Goal: Information Seeking & Learning: Learn about a topic

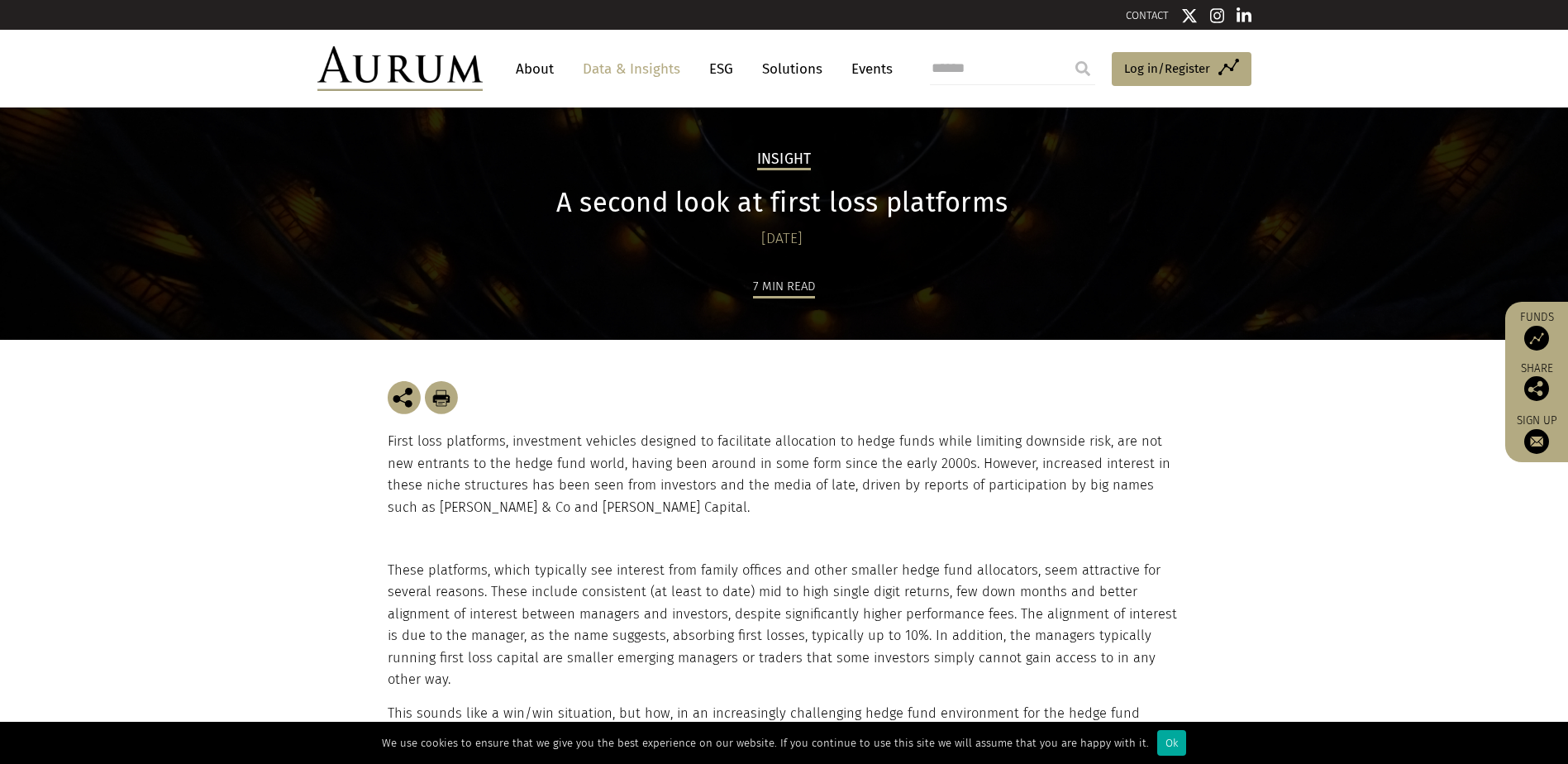
click at [559, 243] on div "[DATE]" at bounding box center [782, 239] width 790 height 24
drag, startPoint x: 559, startPoint y: 243, endPoint x: 593, endPoint y: 485, distance: 244.4
click at [593, 485] on p "First loss platforms, investment vehicles designed to facilitate allocation to …" at bounding box center [784, 474] width 793 height 88
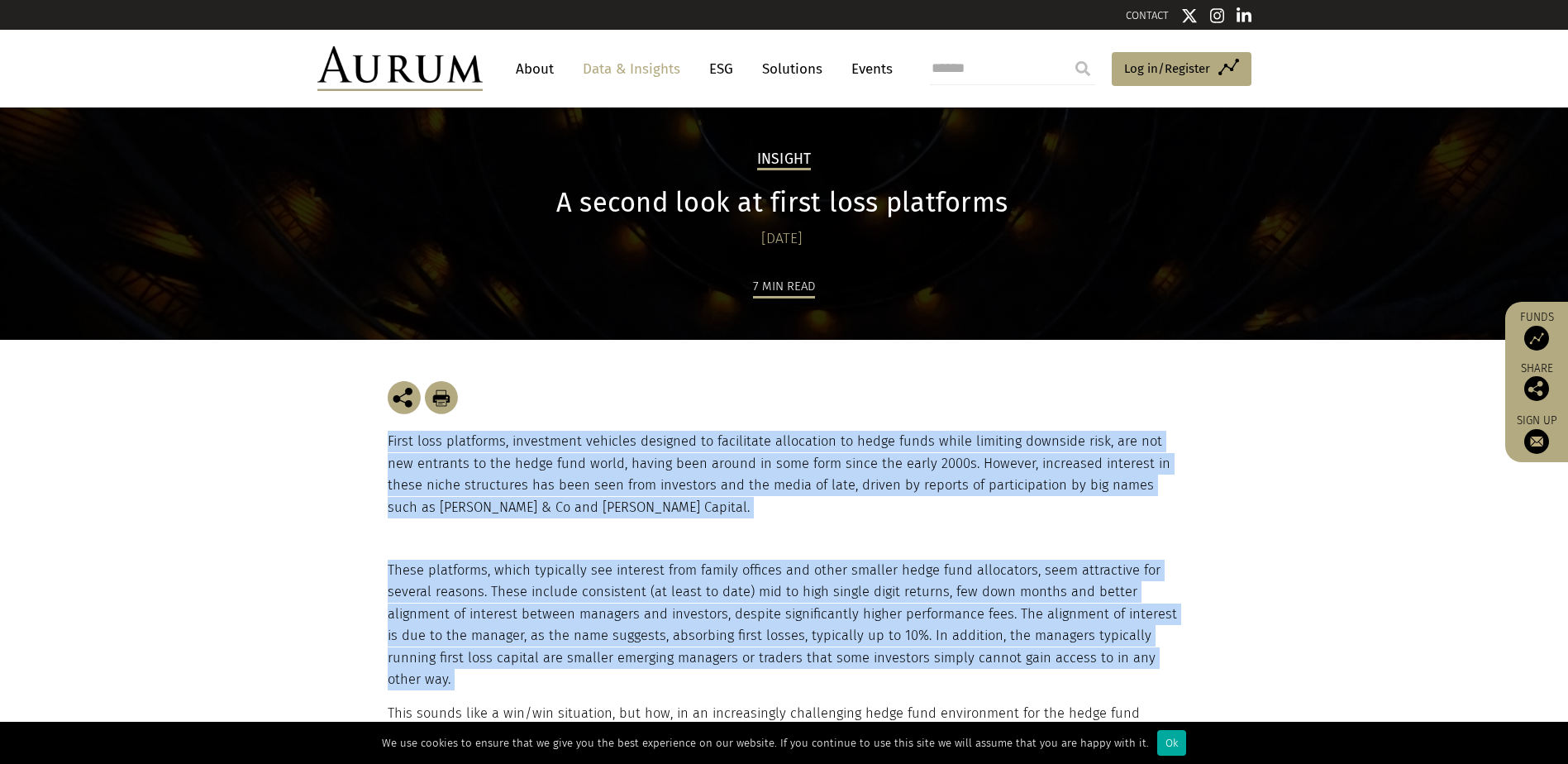
drag, startPoint x: 593, startPoint y: 485, endPoint x: 606, endPoint y: 571, distance: 87.0
click at [606, 571] on p "These platforms, which typically see interest from family offices and other sma…" at bounding box center [782, 624] width 790 height 130
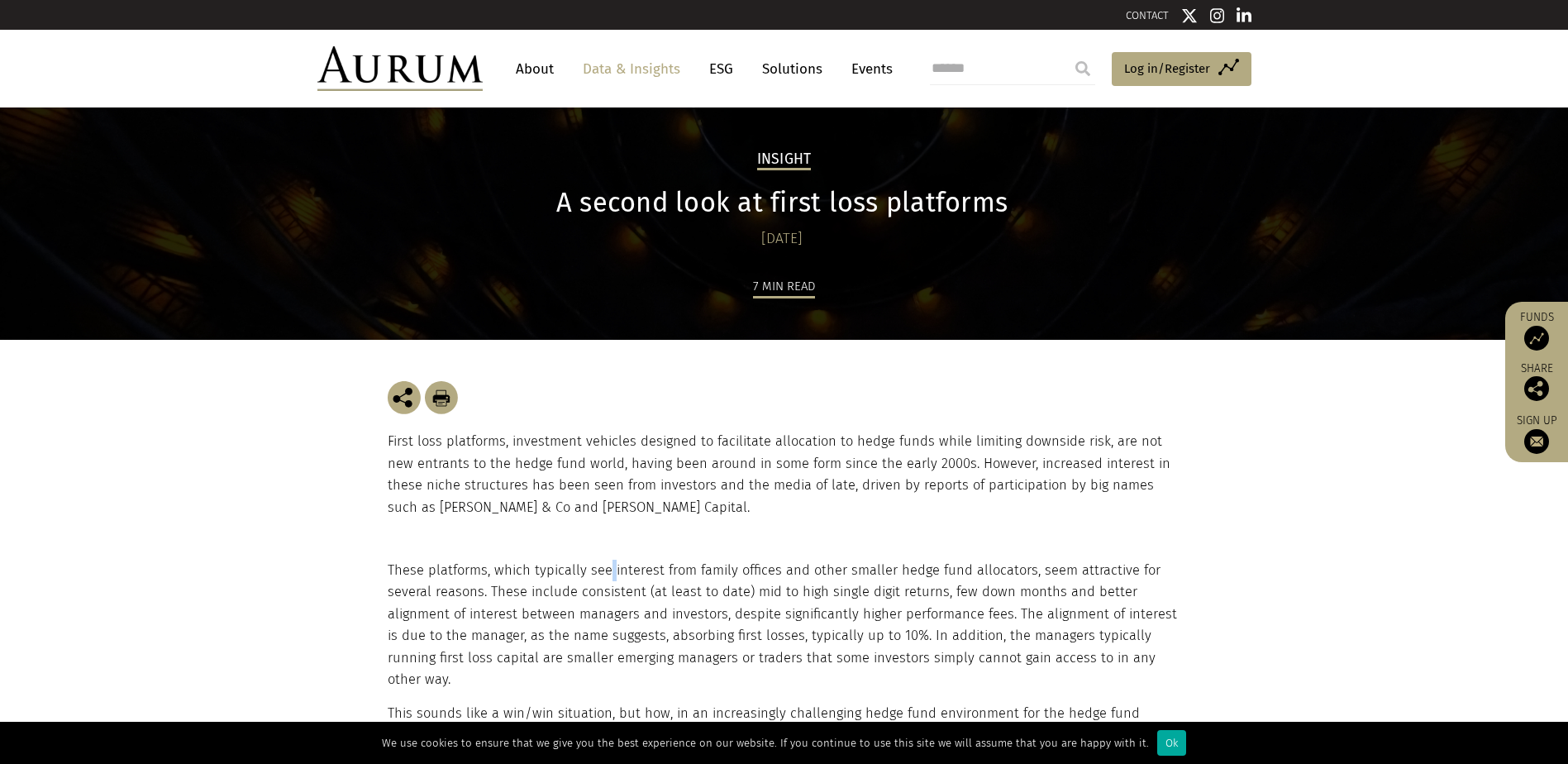
click at [606, 571] on p "These platforms, which typically see interest from family offices and other sma…" at bounding box center [782, 624] width 790 height 130
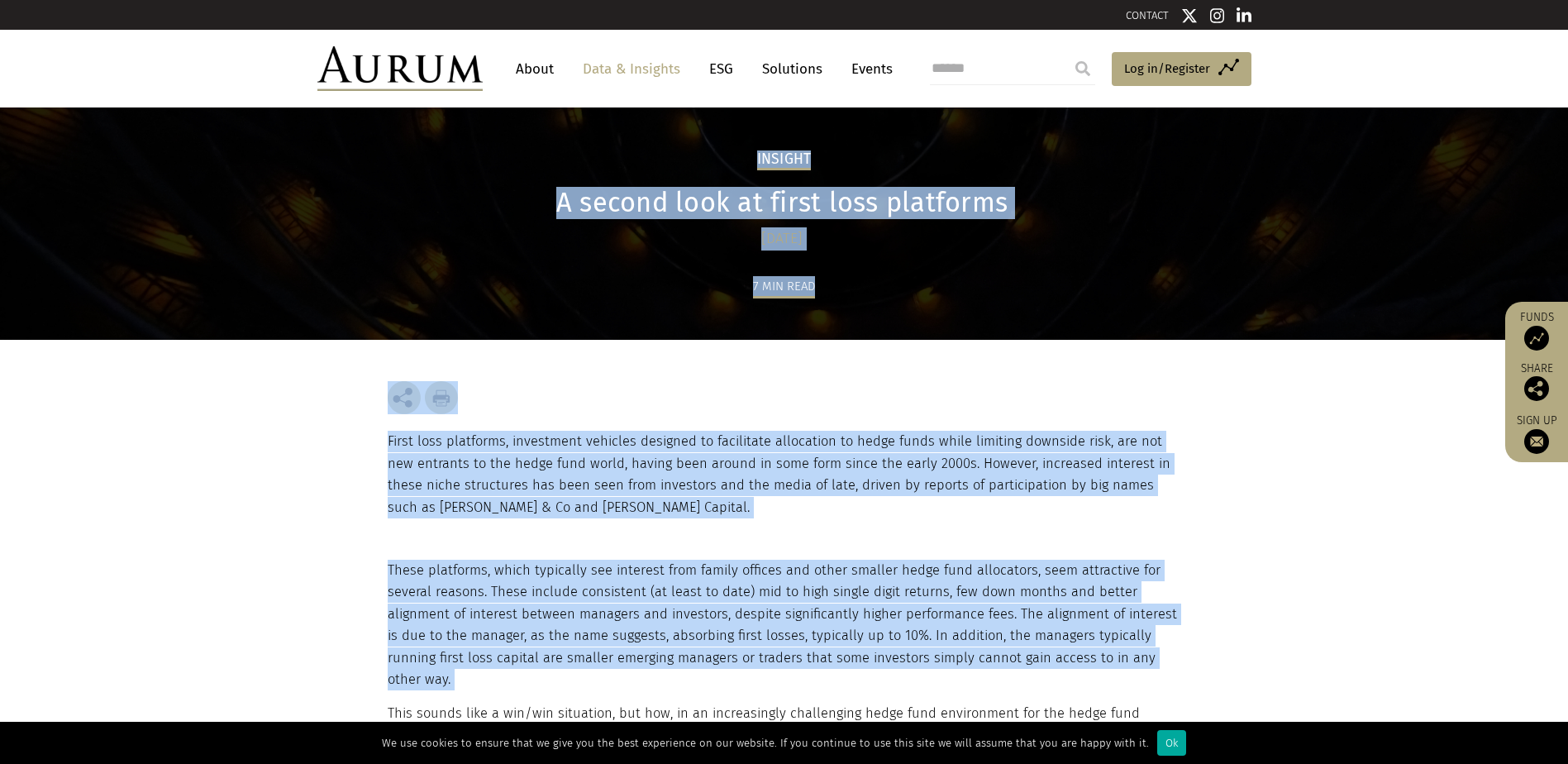
drag, startPoint x: 606, startPoint y: 571, endPoint x: 538, endPoint y: 161, distance: 415.6
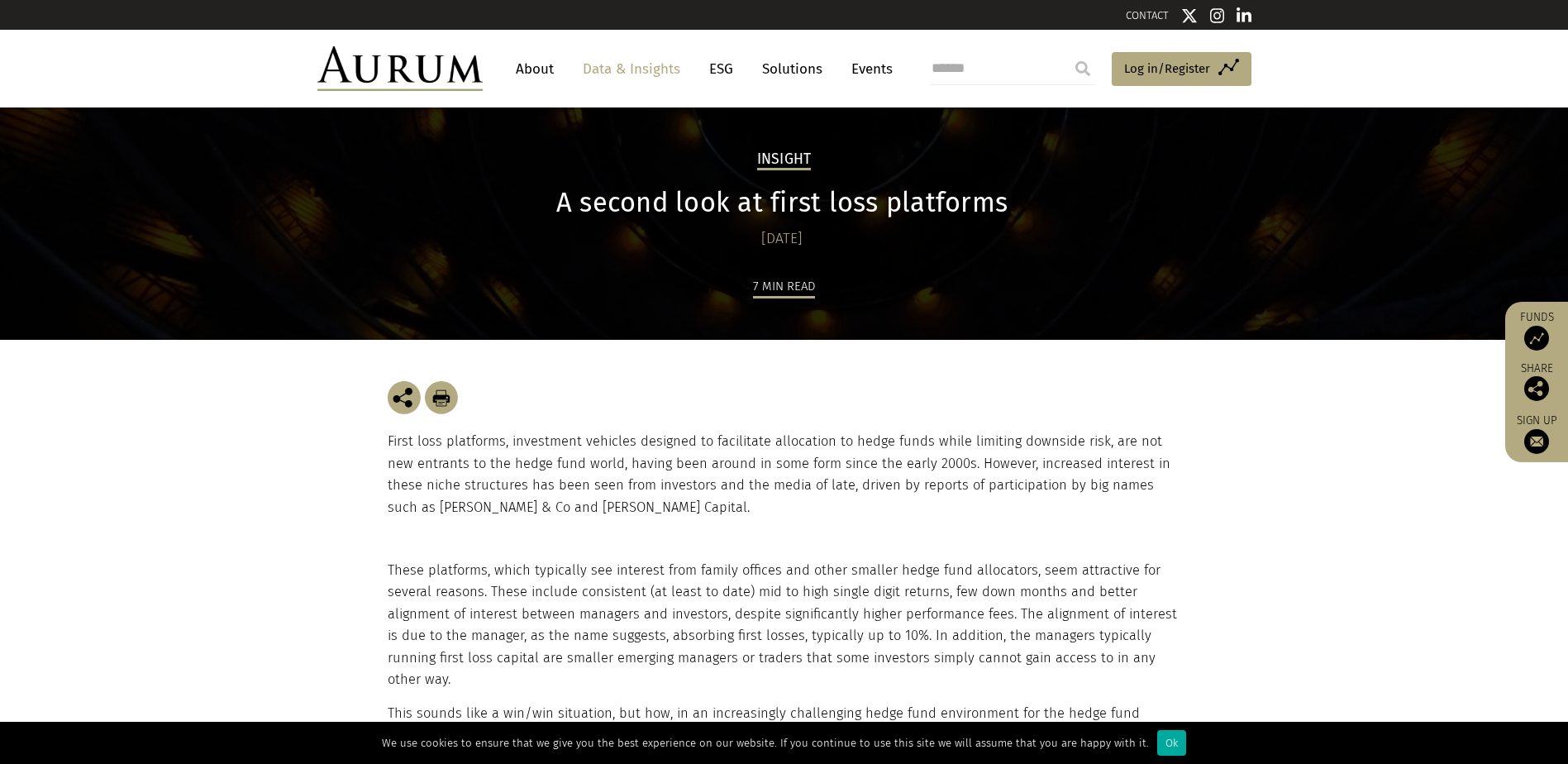
click at [538, 160] on div "Insight A second look at first loss platforms [DATE] 7 min read" at bounding box center [784, 244] width 826 height 191
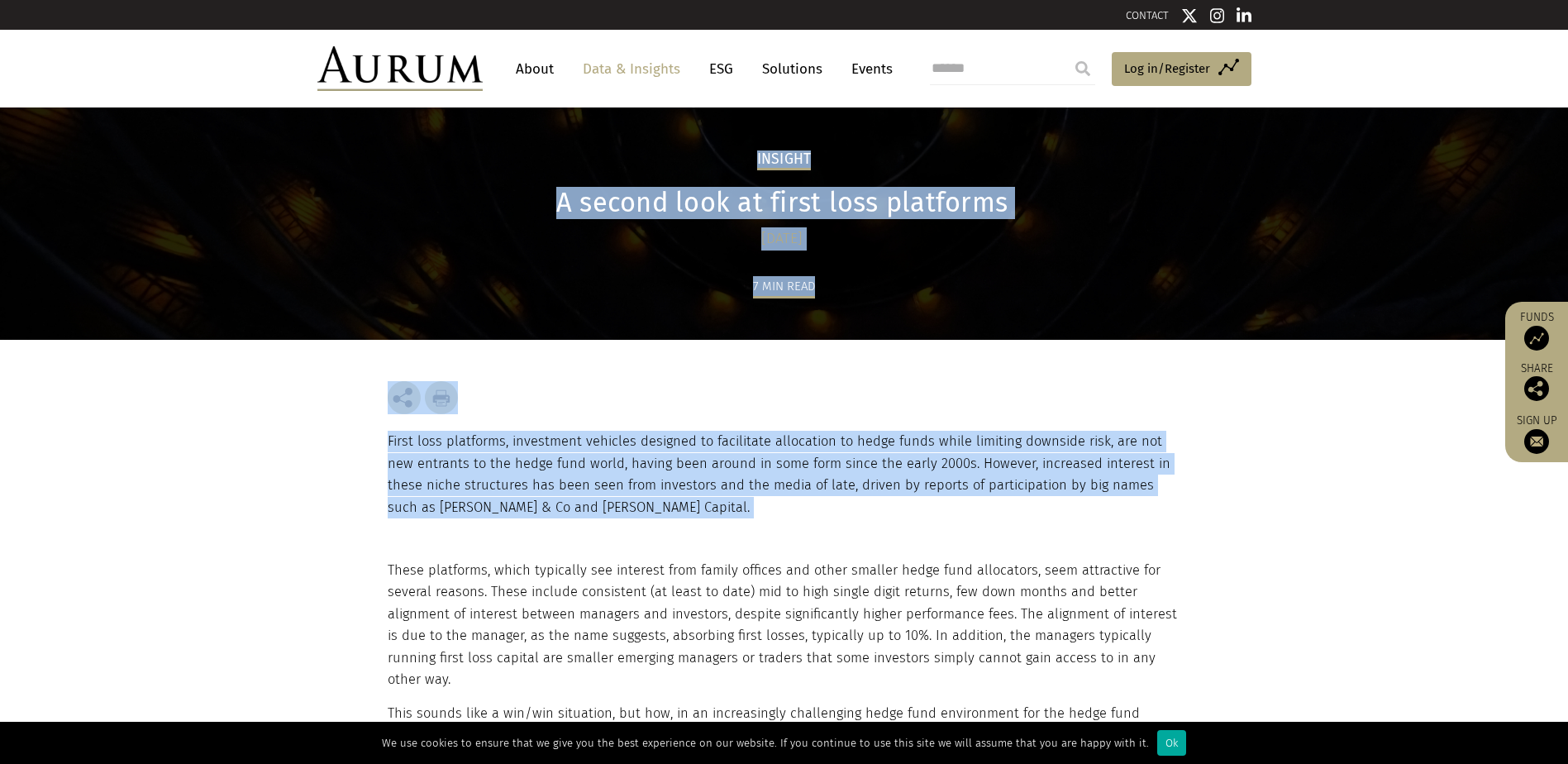
drag, startPoint x: 538, startPoint y: 160, endPoint x: 539, endPoint y: 455, distance: 295.0
click at [539, 455] on p "First loss platforms, investment vehicles designed to facilitate allocation to …" at bounding box center [784, 474] width 793 height 88
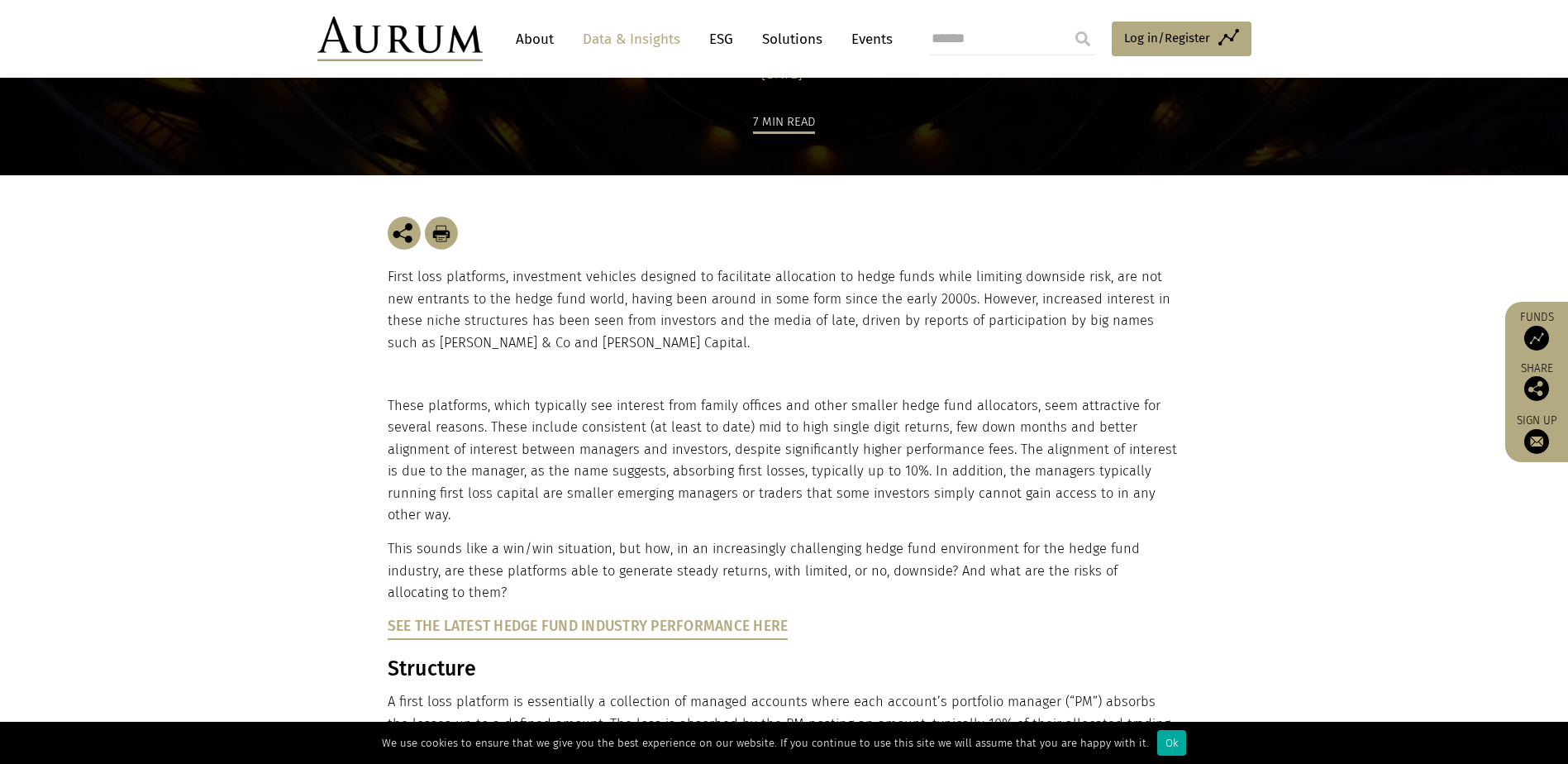
scroll to position [165, 0]
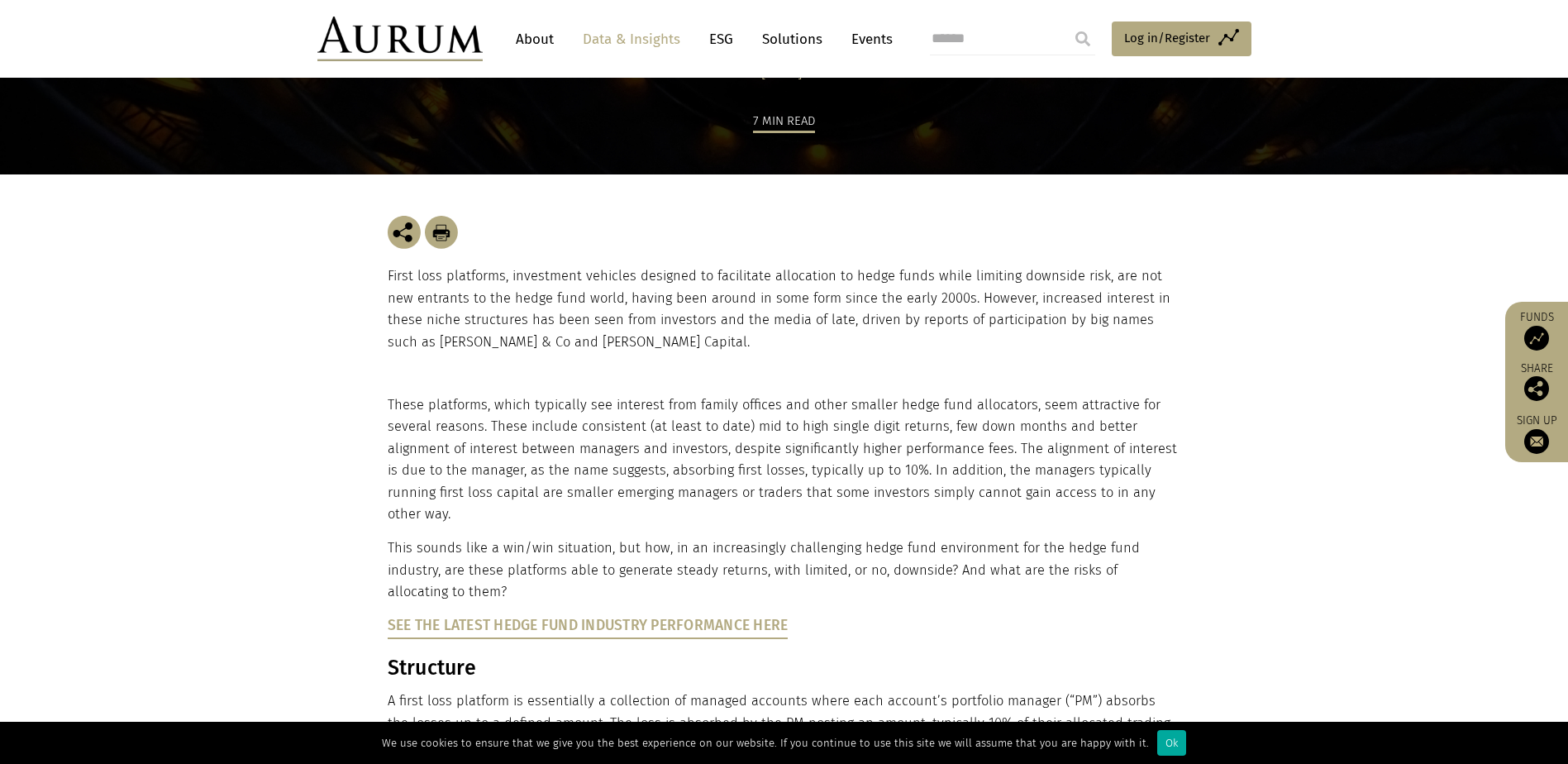
click at [555, 264] on div "First loss platforms, investment vehicles designed to facilitate allocation to …" at bounding box center [784, 284] width 793 height 220
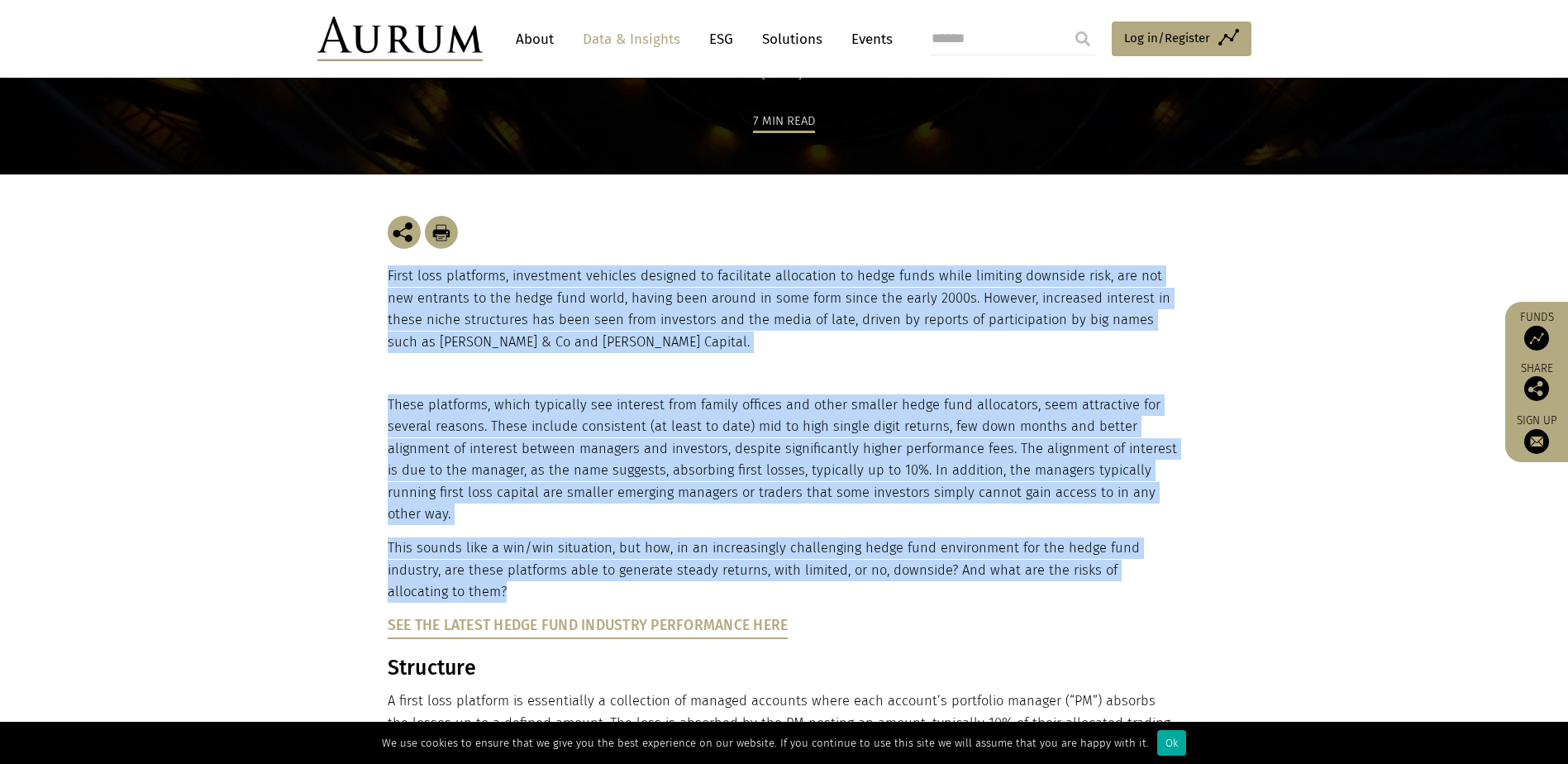
drag, startPoint x: 555, startPoint y: 264, endPoint x: 636, endPoint y: 530, distance: 278.1
click at [636, 538] on p "This sounds like a win/win situation, but how, in an increasingly challenging h…" at bounding box center [782, 570] width 790 height 65
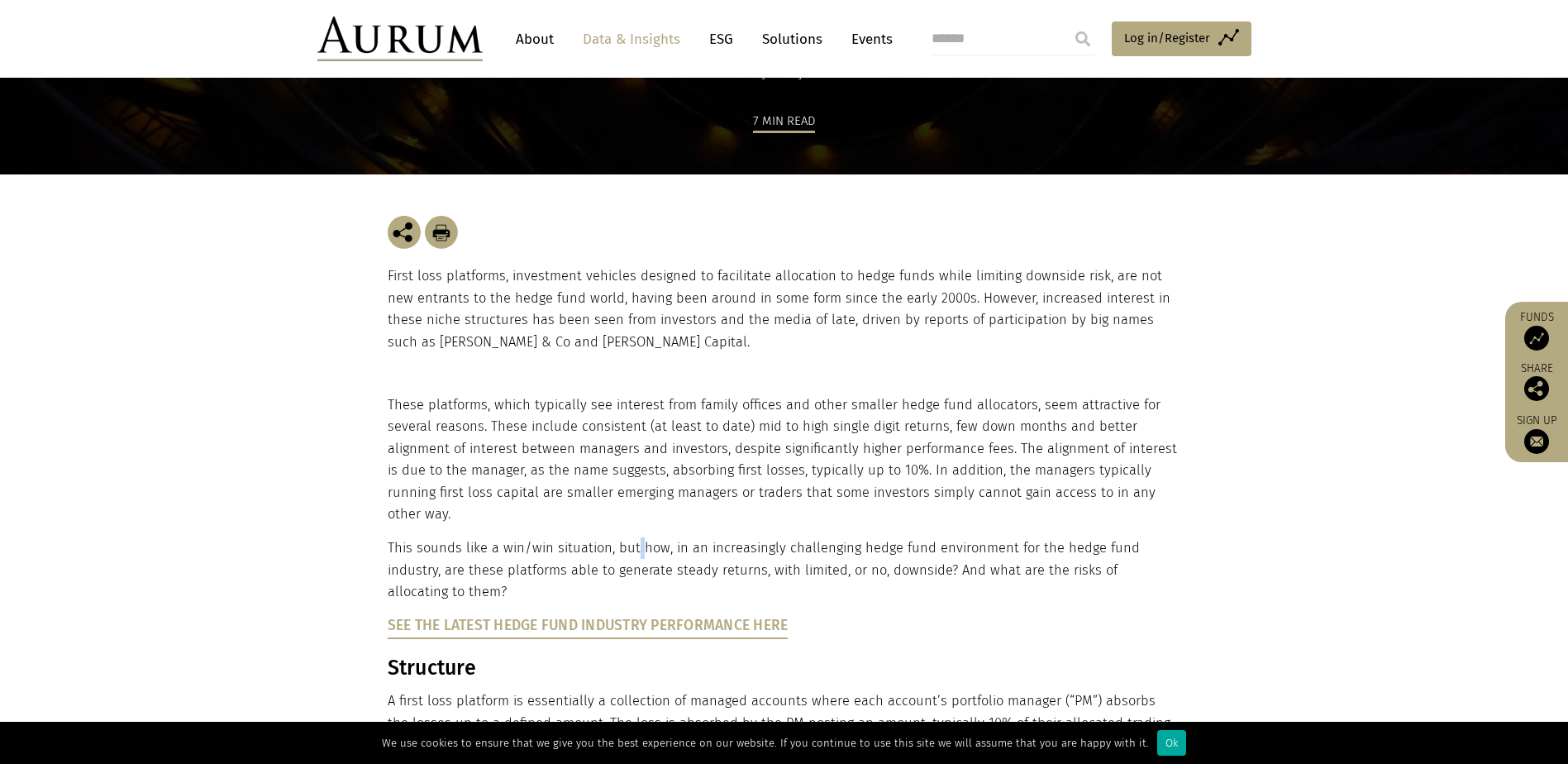
click at [636, 538] on p "This sounds like a win/win situation, but how, in an increasingly challenging h…" at bounding box center [782, 570] width 790 height 65
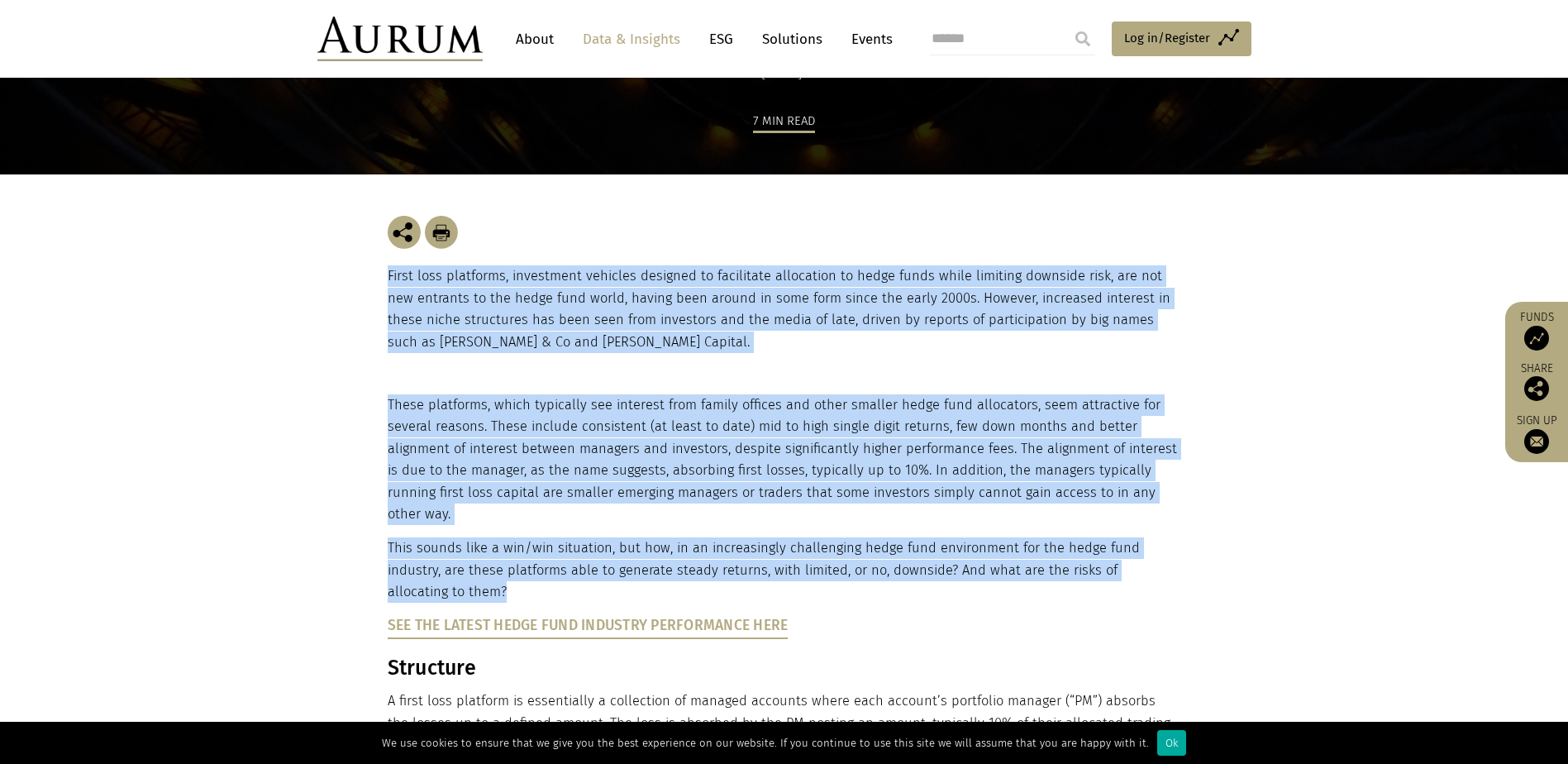
drag, startPoint x: 636, startPoint y: 530, endPoint x: 627, endPoint y: 303, distance: 227.2
click at [627, 303] on p "First loss platforms, investment vehicles designed to facilitate allocation to …" at bounding box center [784, 308] width 793 height 88
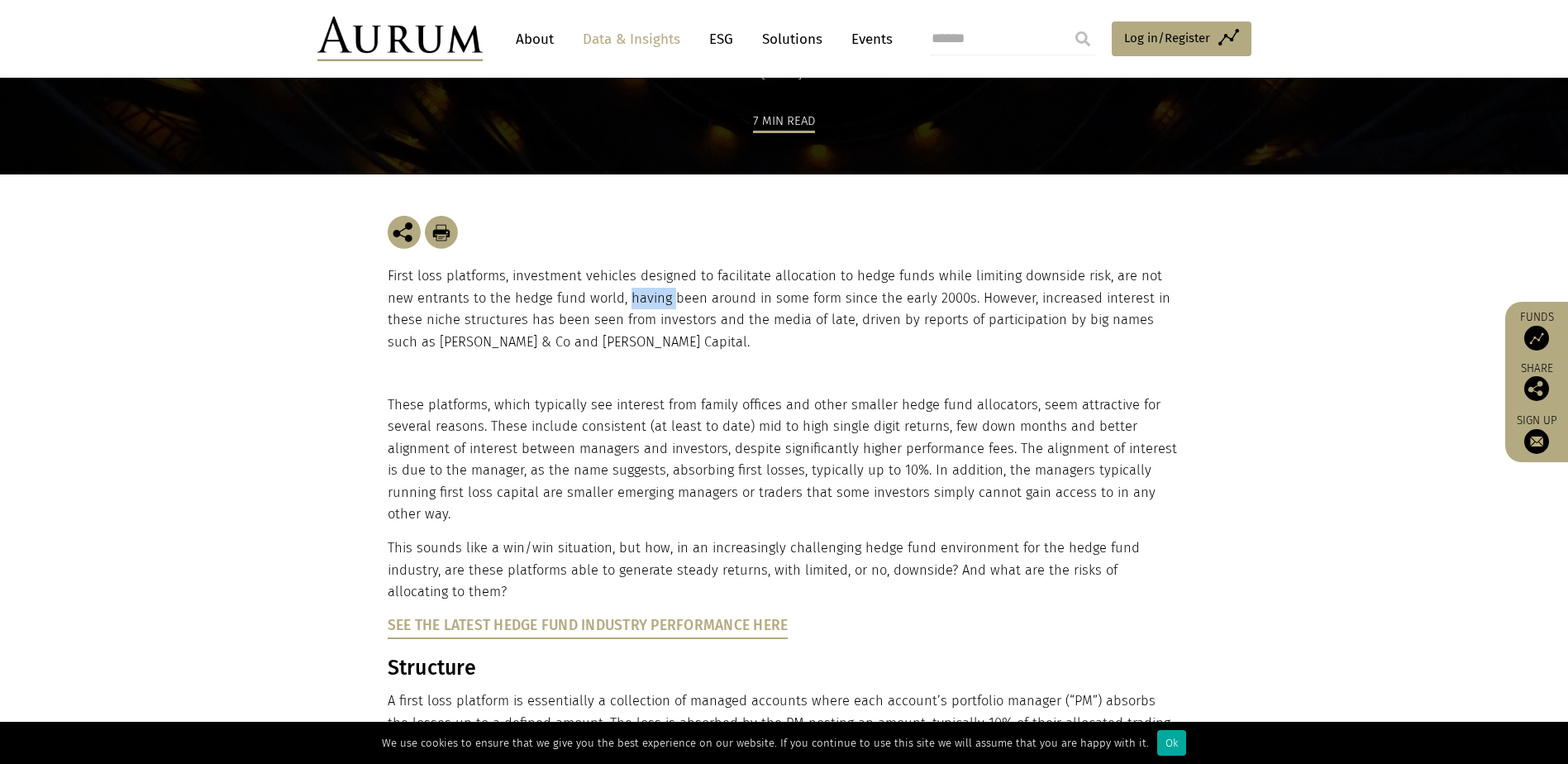
click at [627, 303] on p "First loss platforms, investment vehicles designed to facilitate allocation to …" at bounding box center [784, 308] width 793 height 88
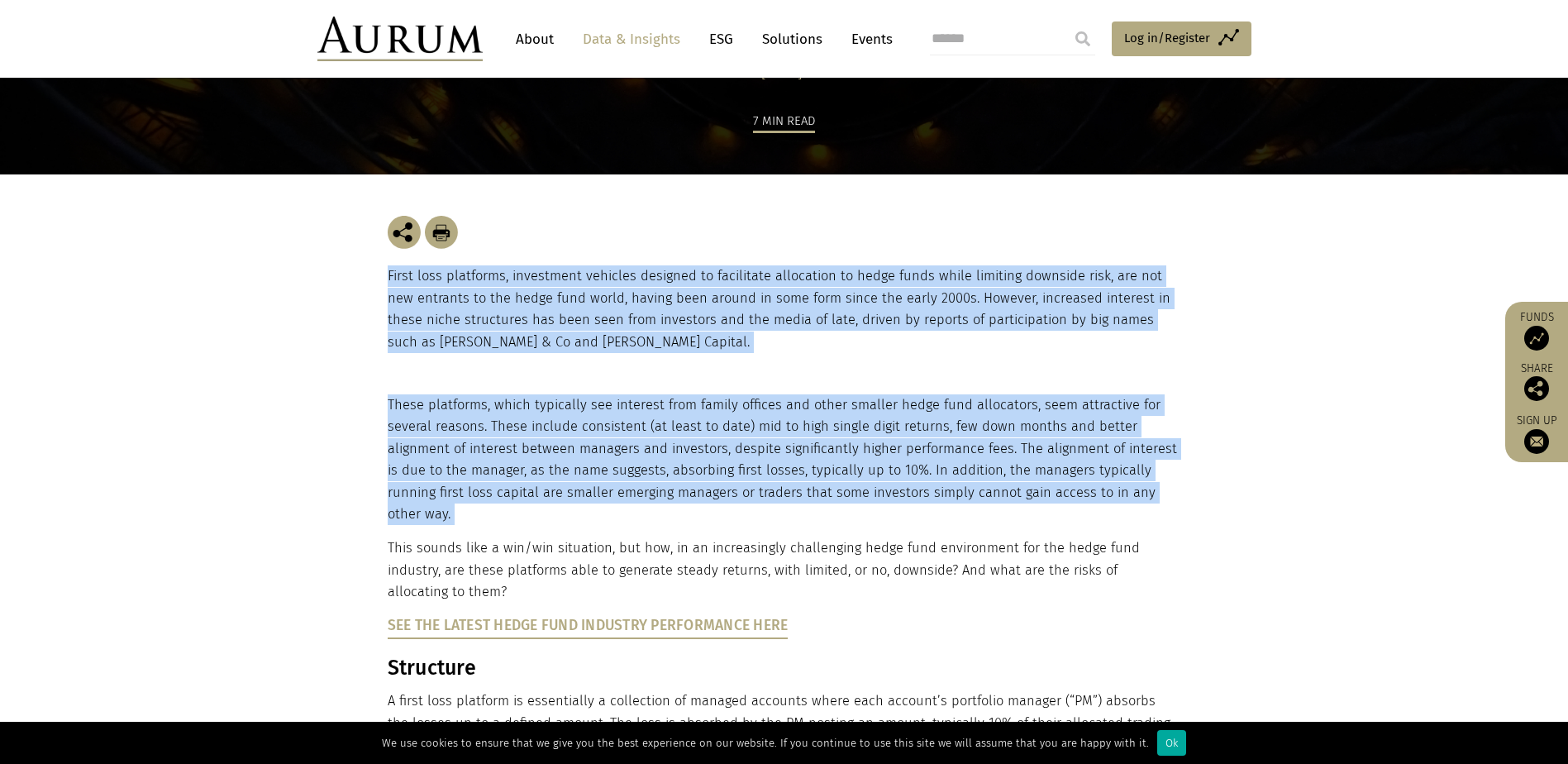
drag, startPoint x: 627, startPoint y: 303, endPoint x: 661, endPoint y: 458, distance: 158.7
click at [661, 458] on p "These platforms, which typically see interest from family offices and other sma…" at bounding box center [782, 459] width 790 height 130
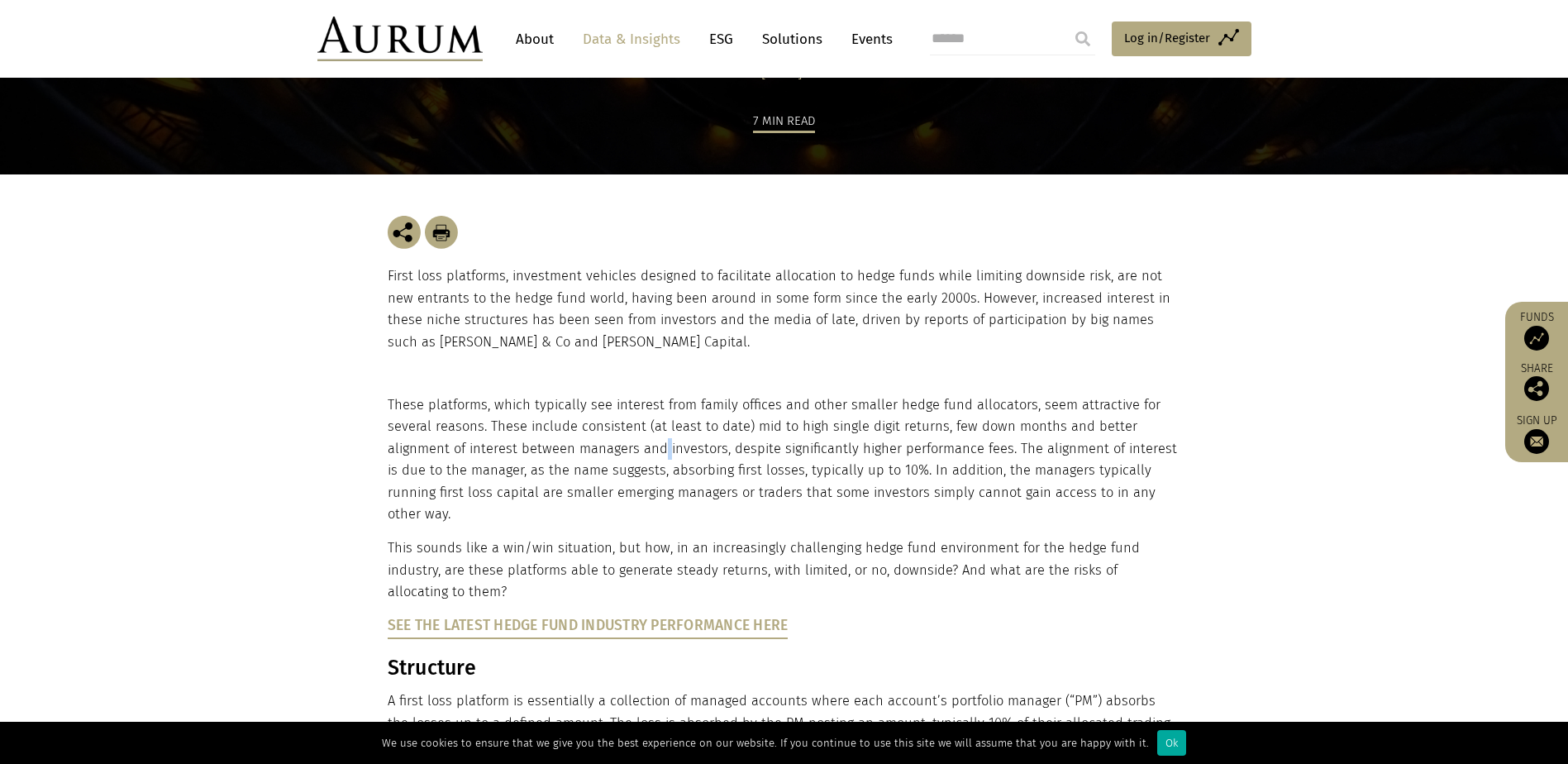
click at [661, 458] on p "These platforms, which typically see interest from family offices and other sma…" at bounding box center [782, 459] width 790 height 130
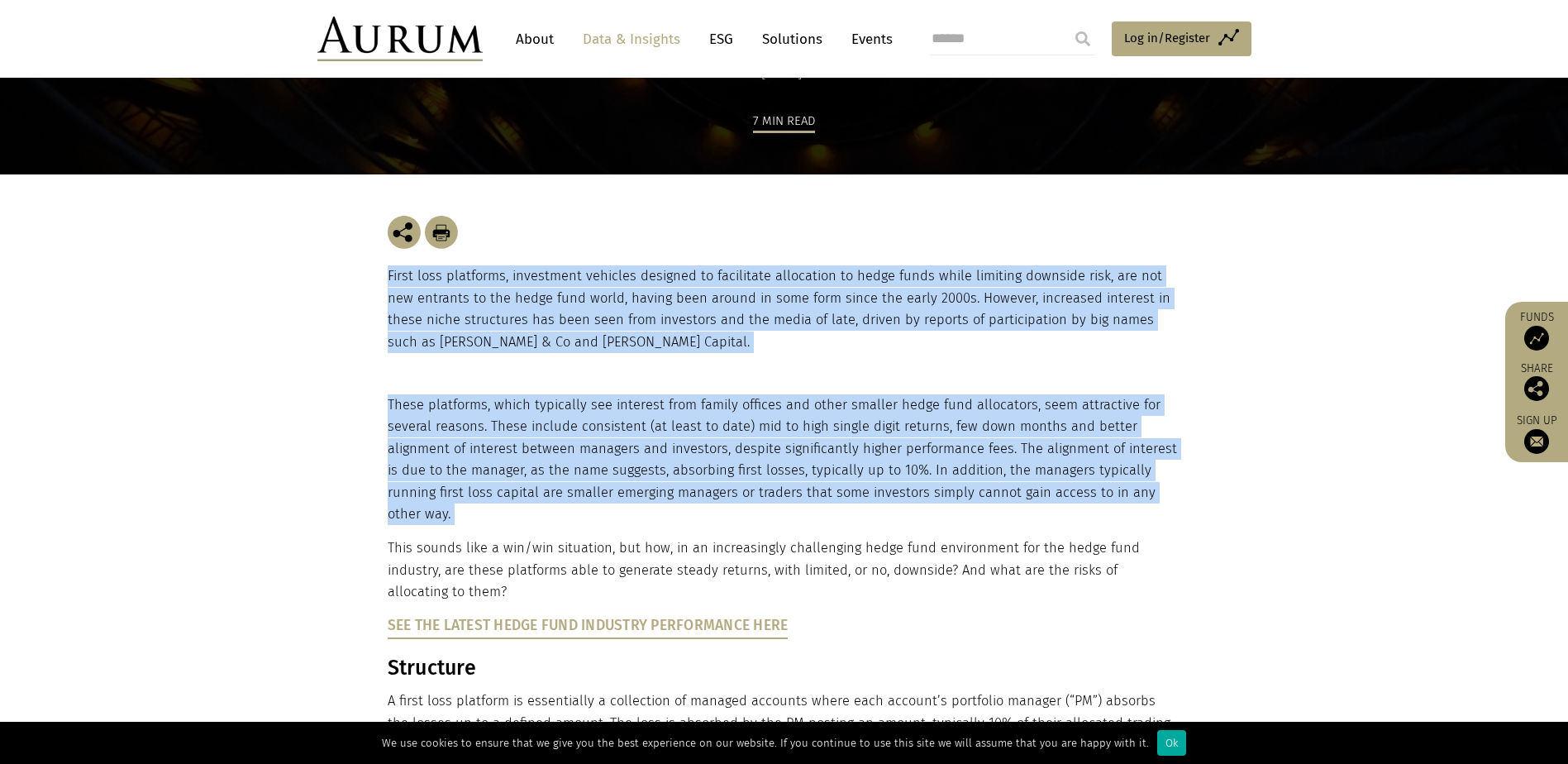
drag, startPoint x: 661, startPoint y: 458, endPoint x: 612, endPoint y: 307, distance: 158.8
click at [612, 306] on p "First loss platforms, investment vehicles designed to facilitate allocation to …" at bounding box center [784, 308] width 793 height 88
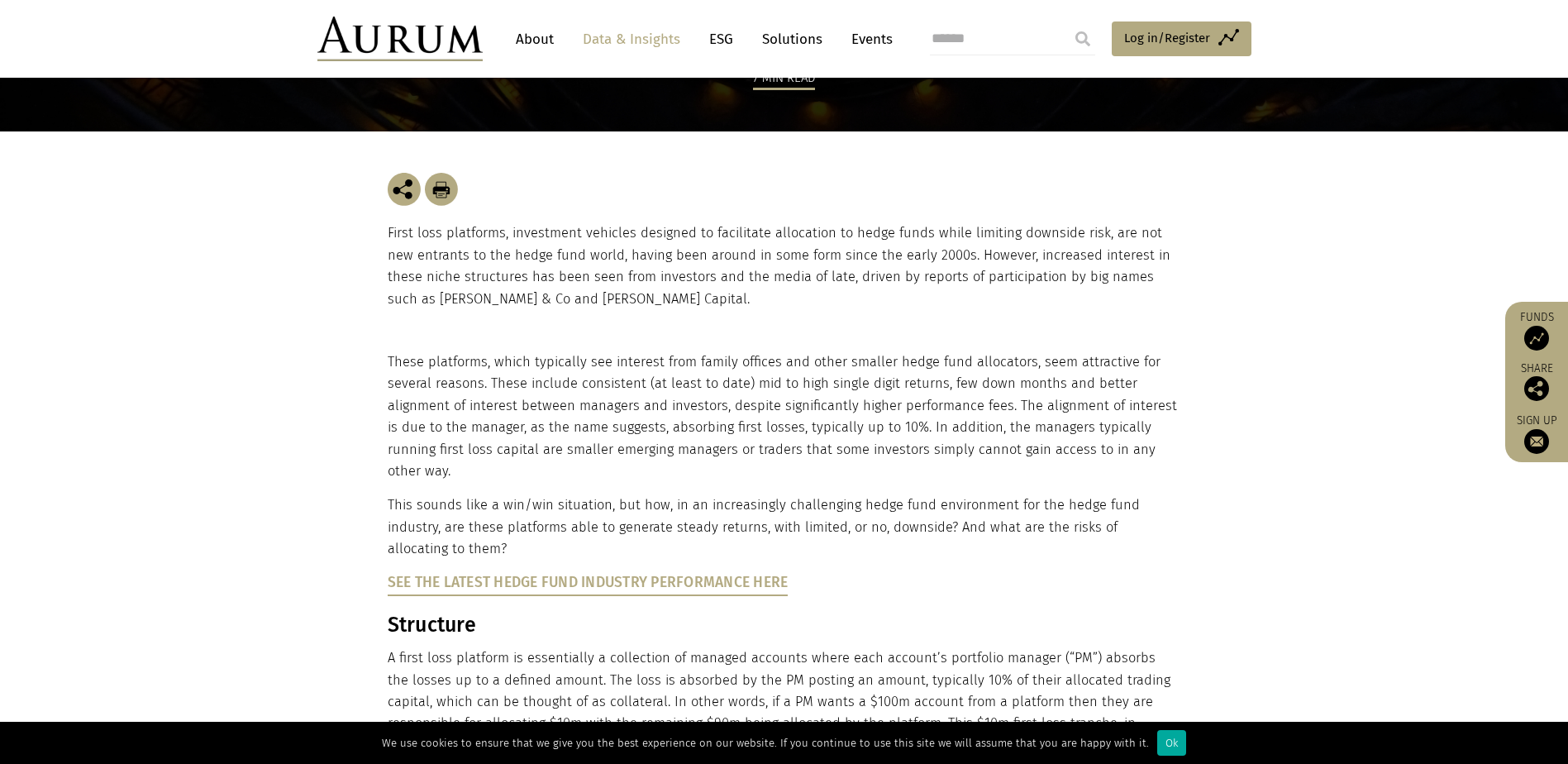
scroll to position [248, 0]
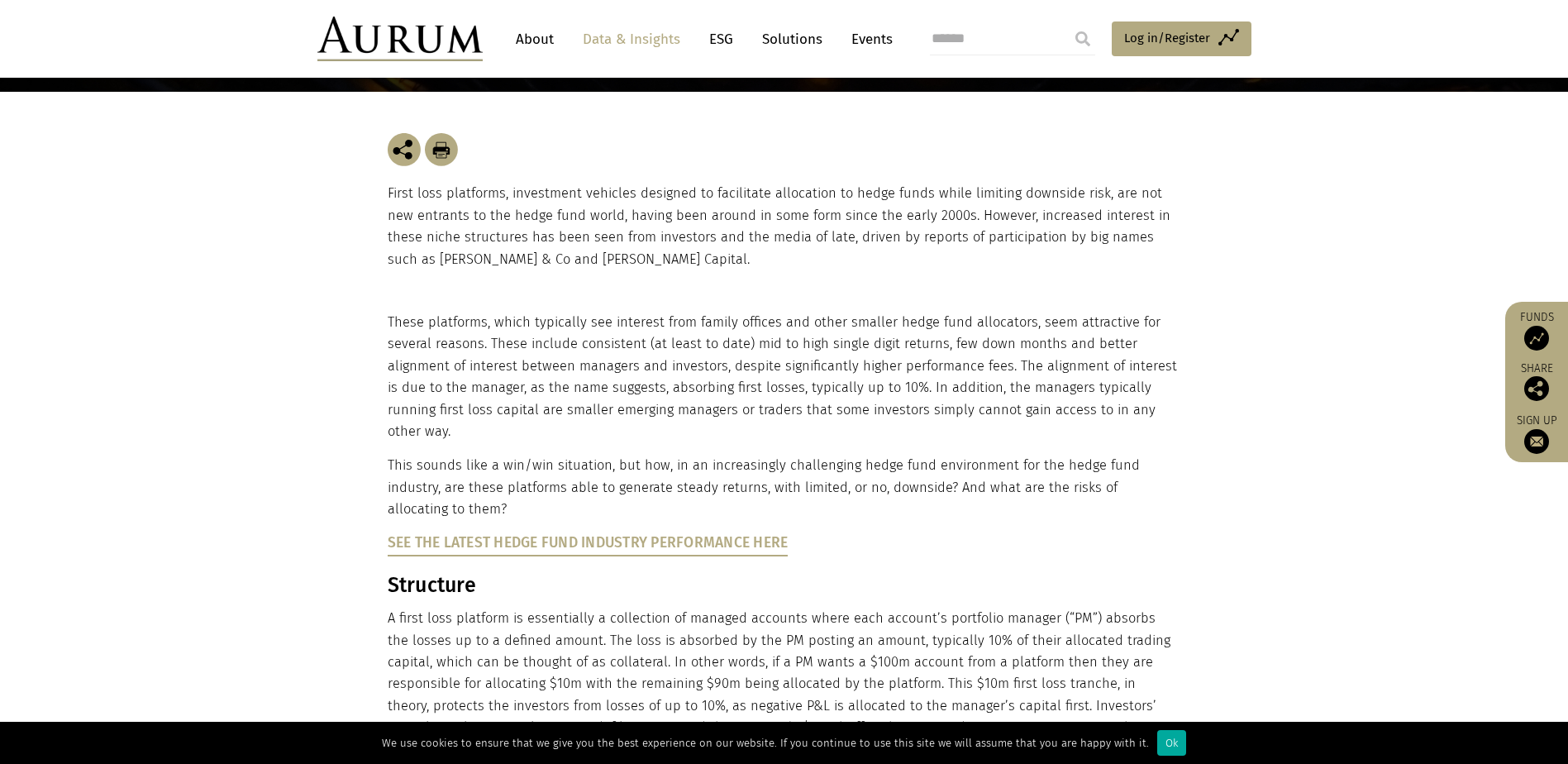
click at [612, 305] on div "First loss platforms, investment vehicles designed to facilitate allocation to …" at bounding box center [784, 201] width 793 height 220
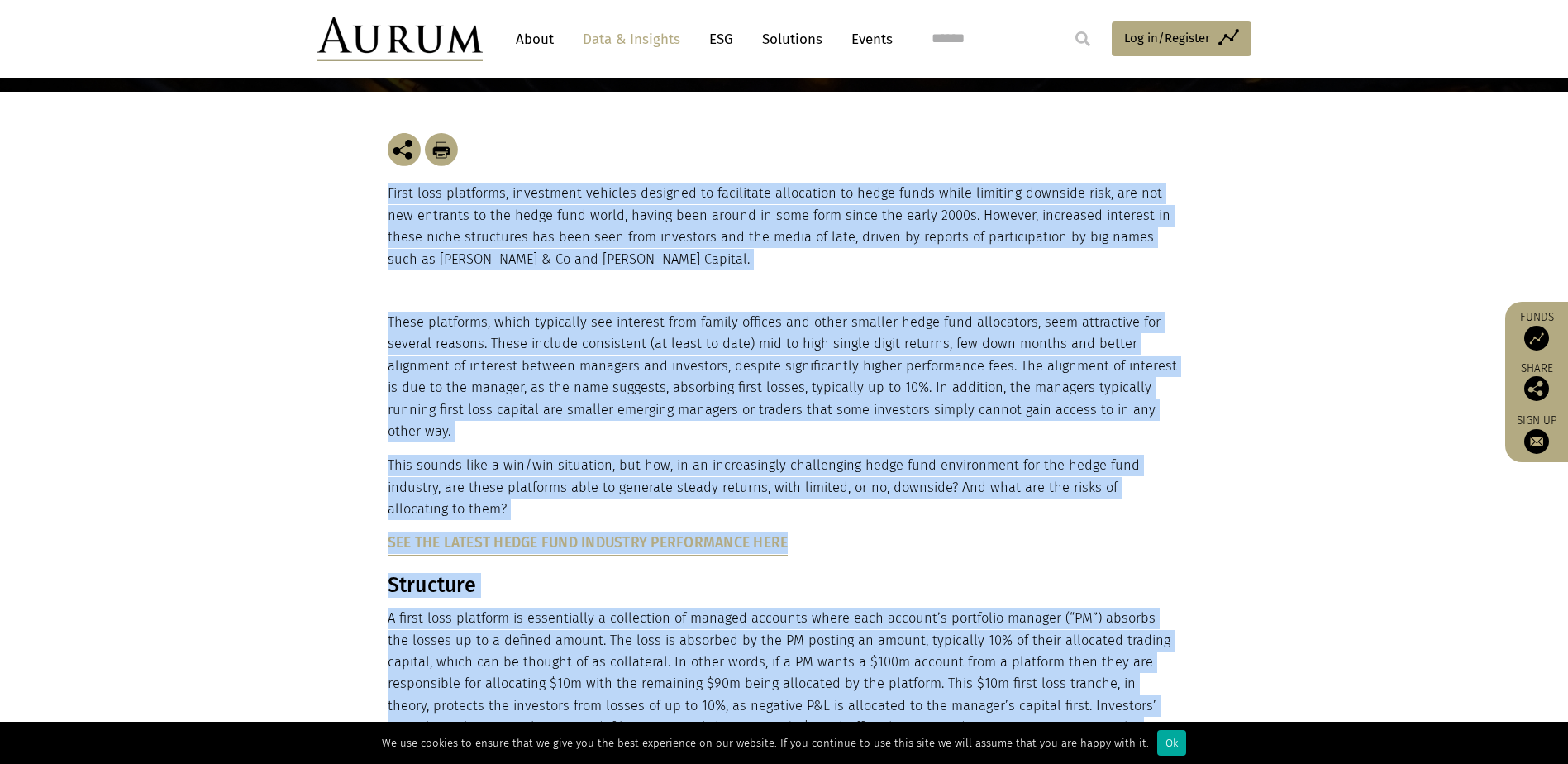
drag, startPoint x: 612, startPoint y: 305, endPoint x: 879, endPoint y: 581, distance: 384.0
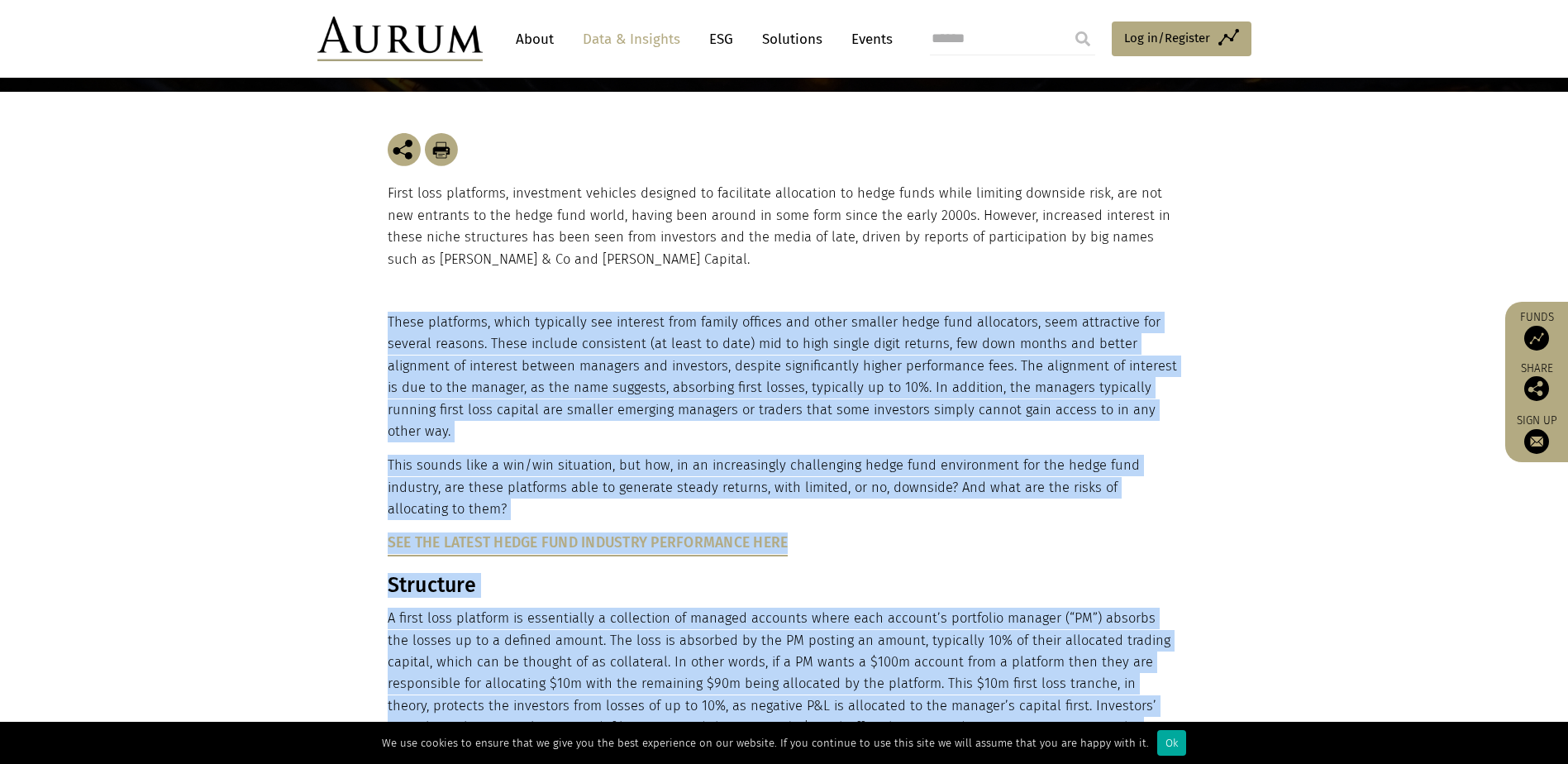
drag, startPoint x: 879, startPoint y: 581, endPoint x: 834, endPoint y: 341, distance: 244.2
click at [834, 341] on p "These platforms, which typically see interest from family offices and other sma…" at bounding box center [782, 376] width 790 height 130
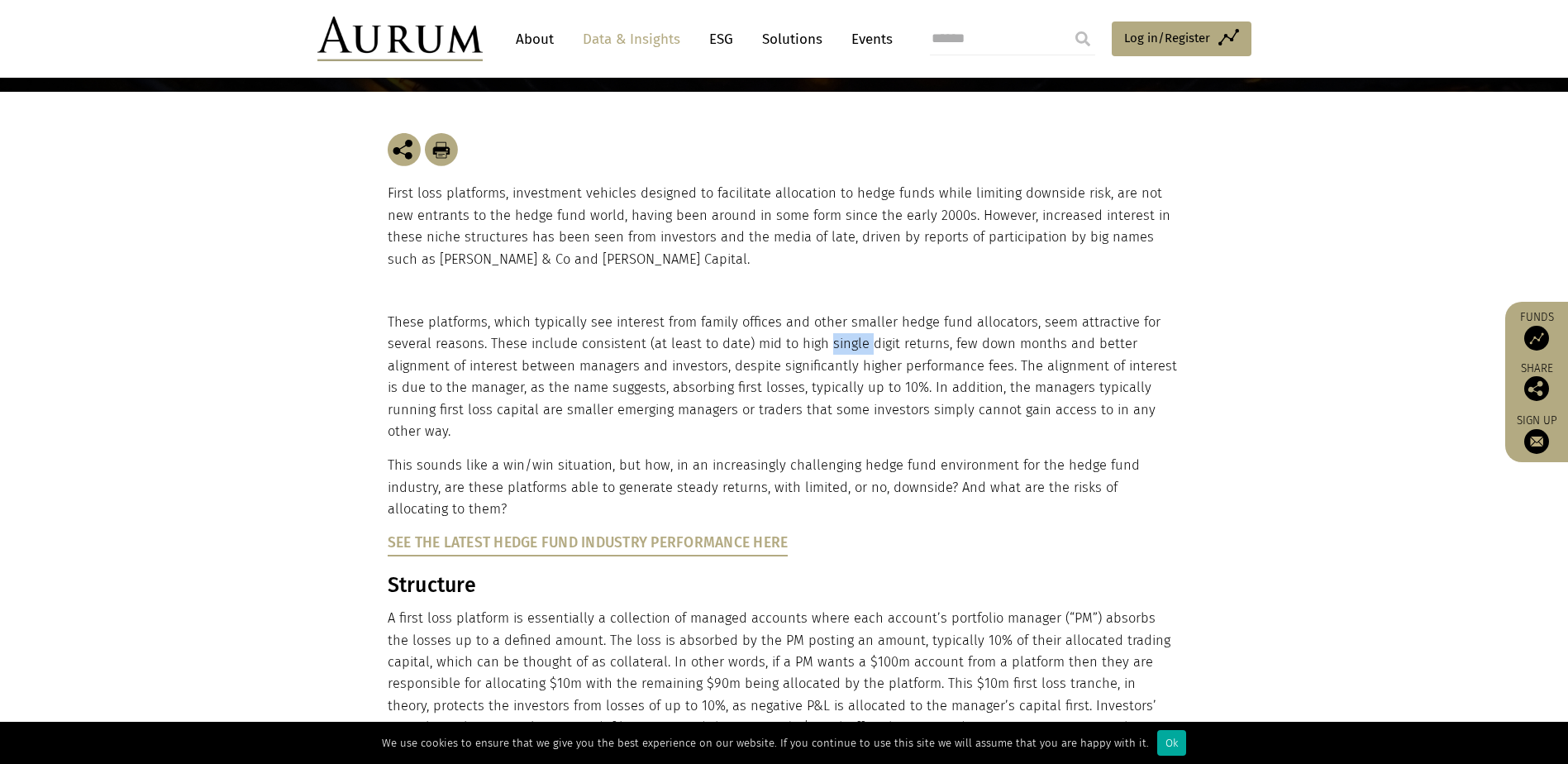
click at [834, 341] on p "These platforms, which typically see interest from family offices and other sma…" at bounding box center [782, 376] width 790 height 130
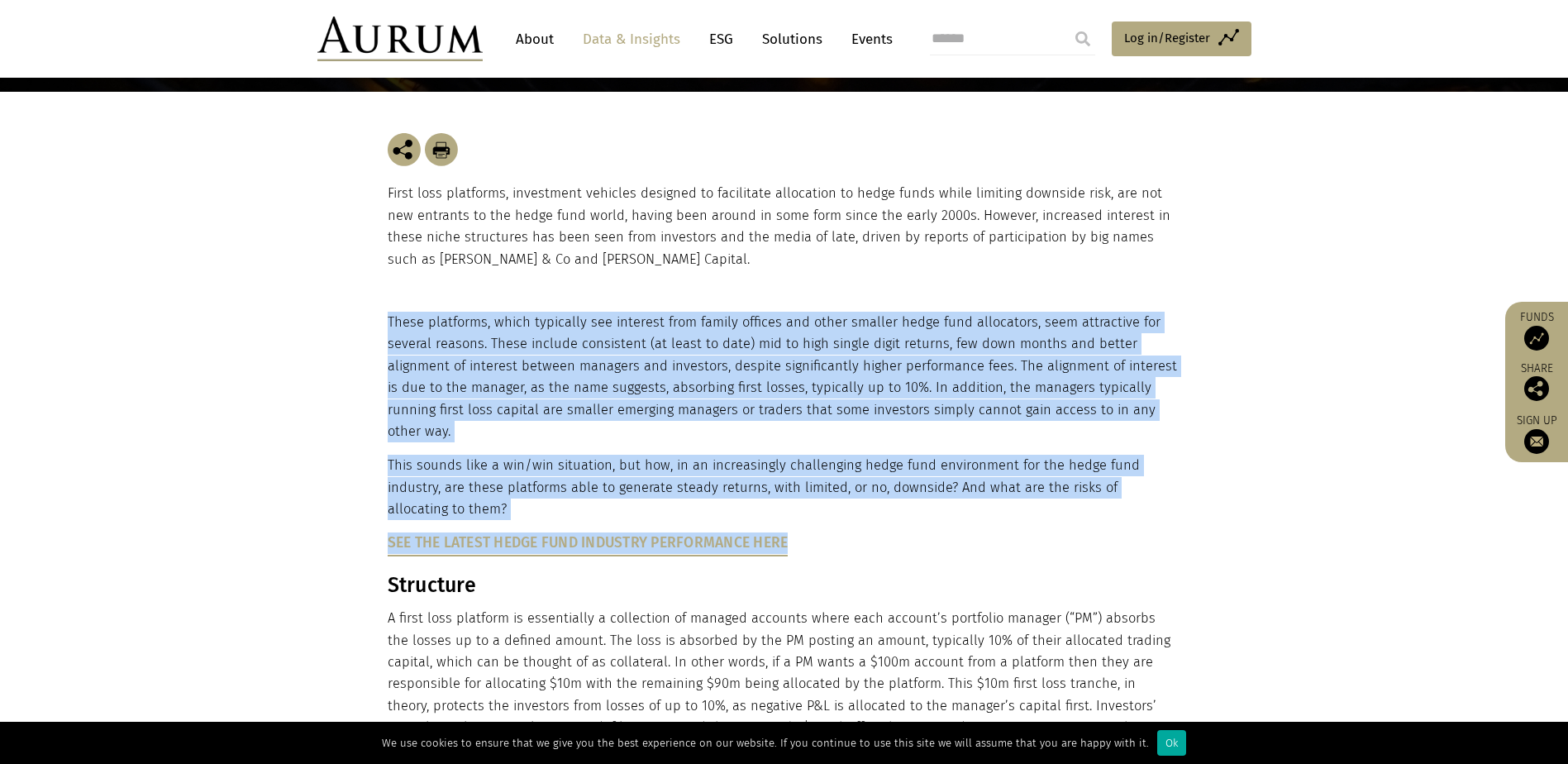
drag, startPoint x: 834, startPoint y: 341, endPoint x: 908, endPoint y: 524, distance: 197.4
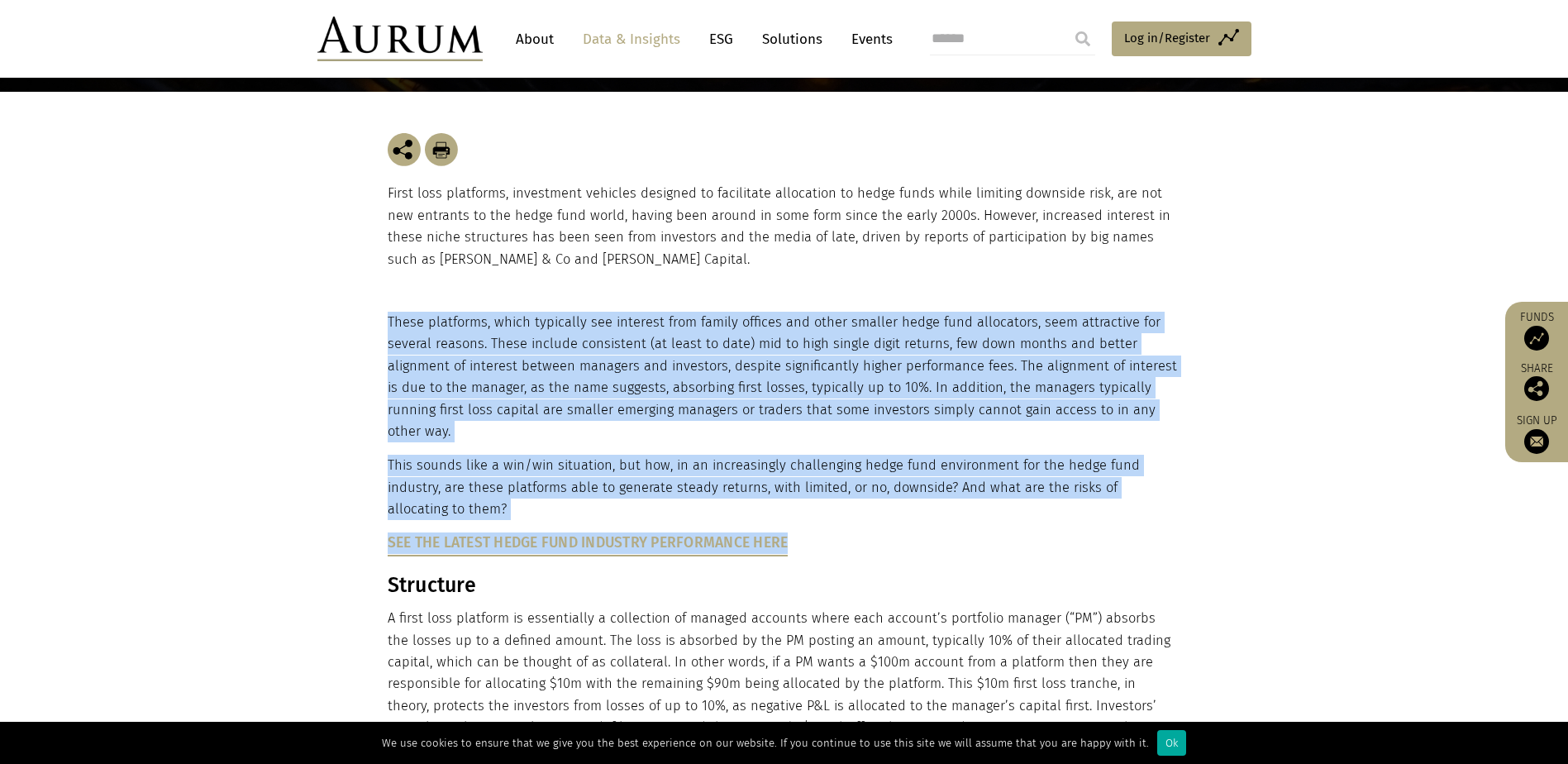
drag, startPoint x: 908, startPoint y: 524, endPoint x: 859, endPoint y: 382, distance: 150.2
click at [859, 382] on p "These platforms, which typically see interest from family offices and other sma…" at bounding box center [782, 376] width 790 height 130
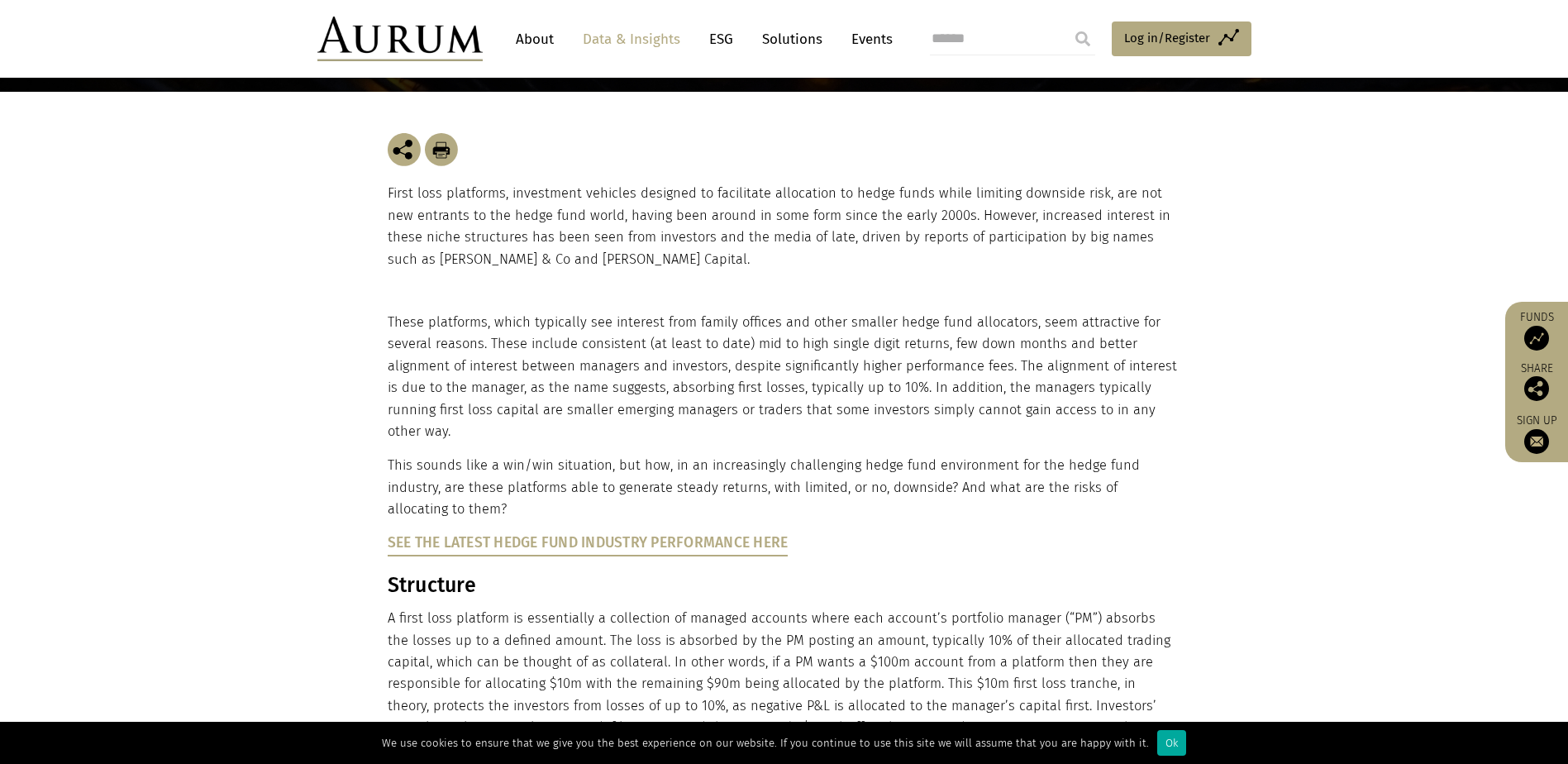
click at [859, 382] on p "These platforms, which typically see interest from family offices and other sma…" at bounding box center [782, 376] width 790 height 130
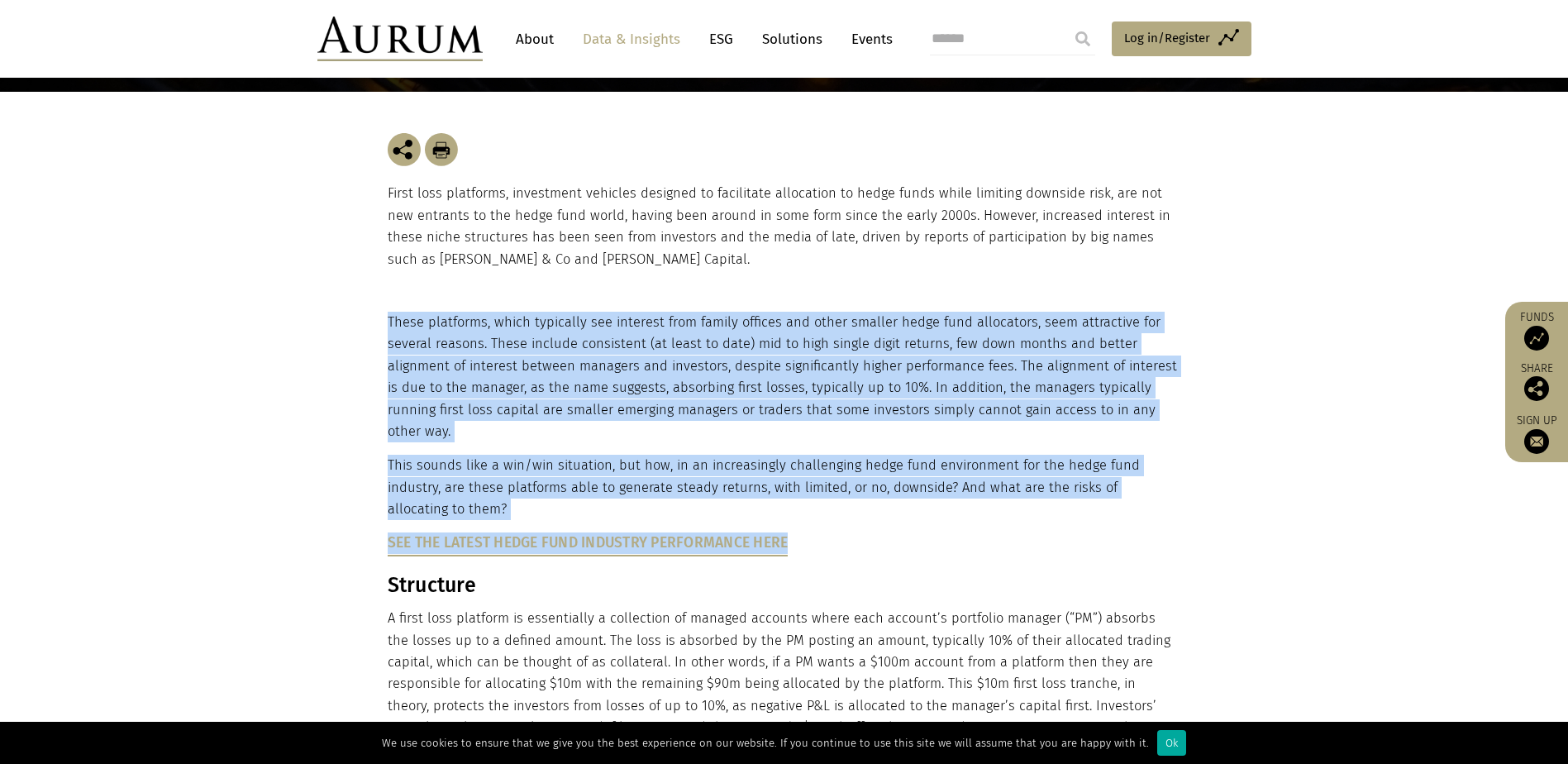
drag, startPoint x: 859, startPoint y: 382, endPoint x: 902, endPoint y: 547, distance: 170.5
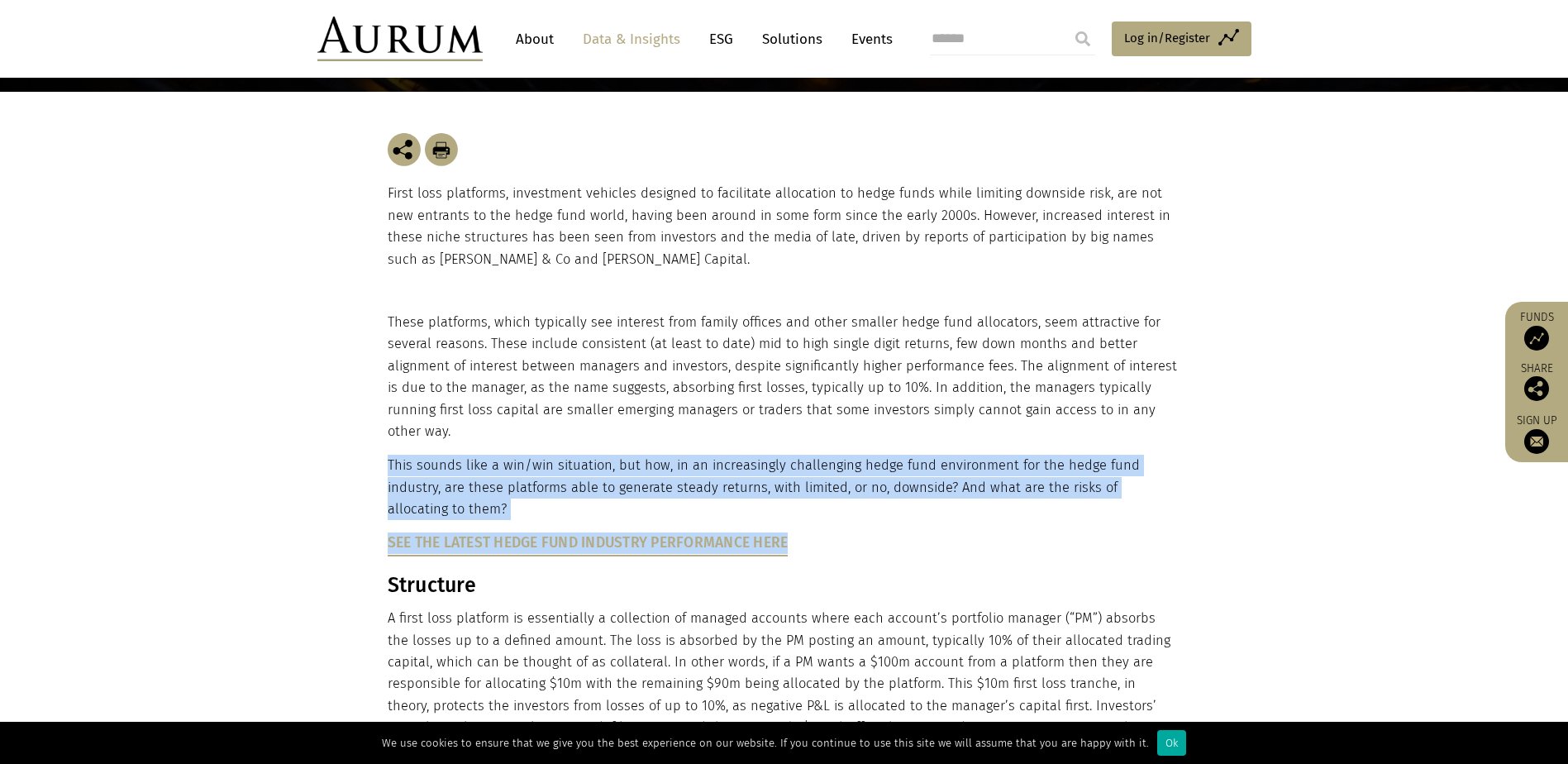
drag, startPoint x: 902, startPoint y: 547, endPoint x: 856, endPoint y: 395, distance: 158.8
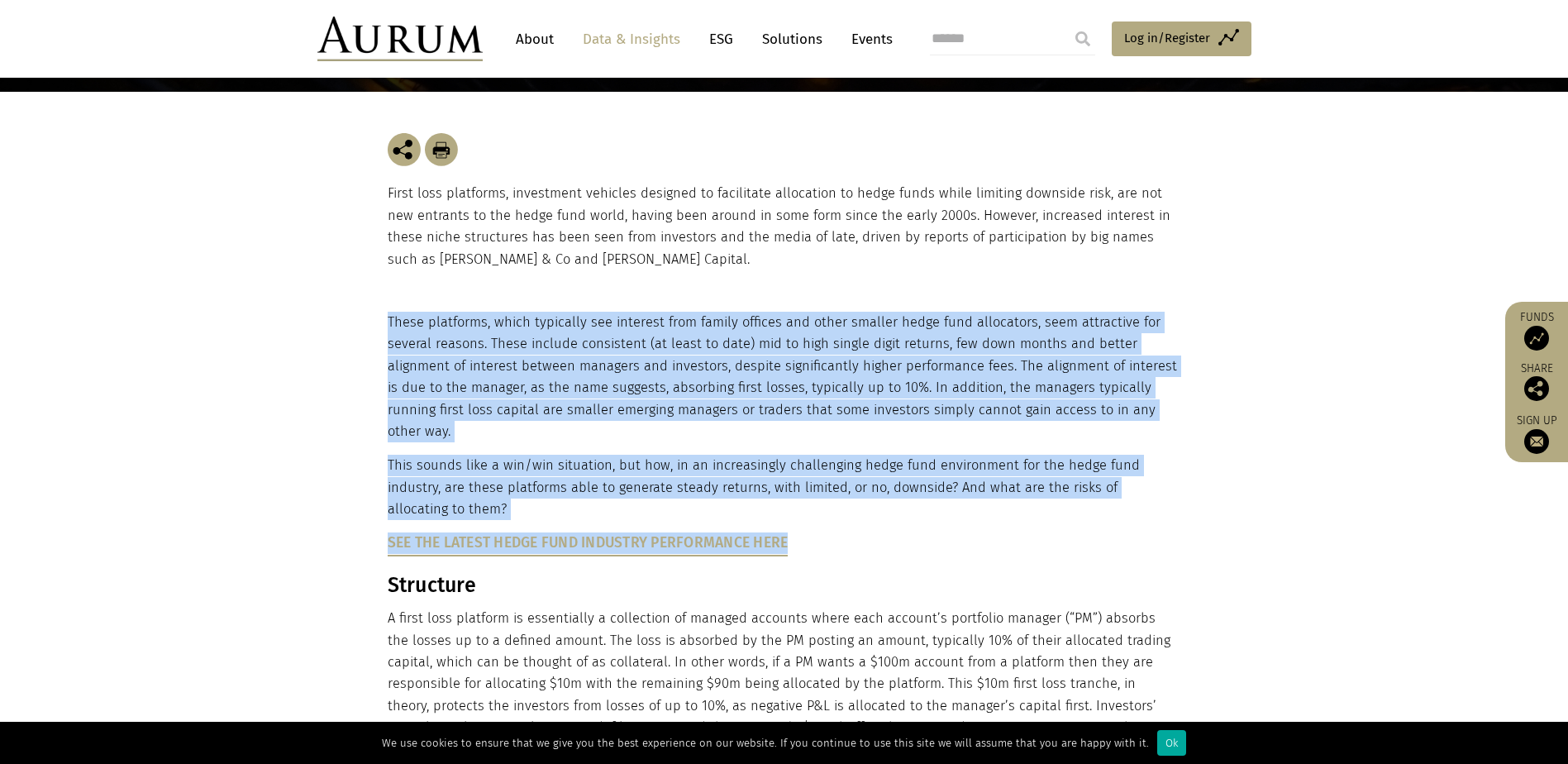
click at [856, 395] on p "These platforms, which typically see interest from family offices and other sma…" at bounding box center [782, 376] width 790 height 130
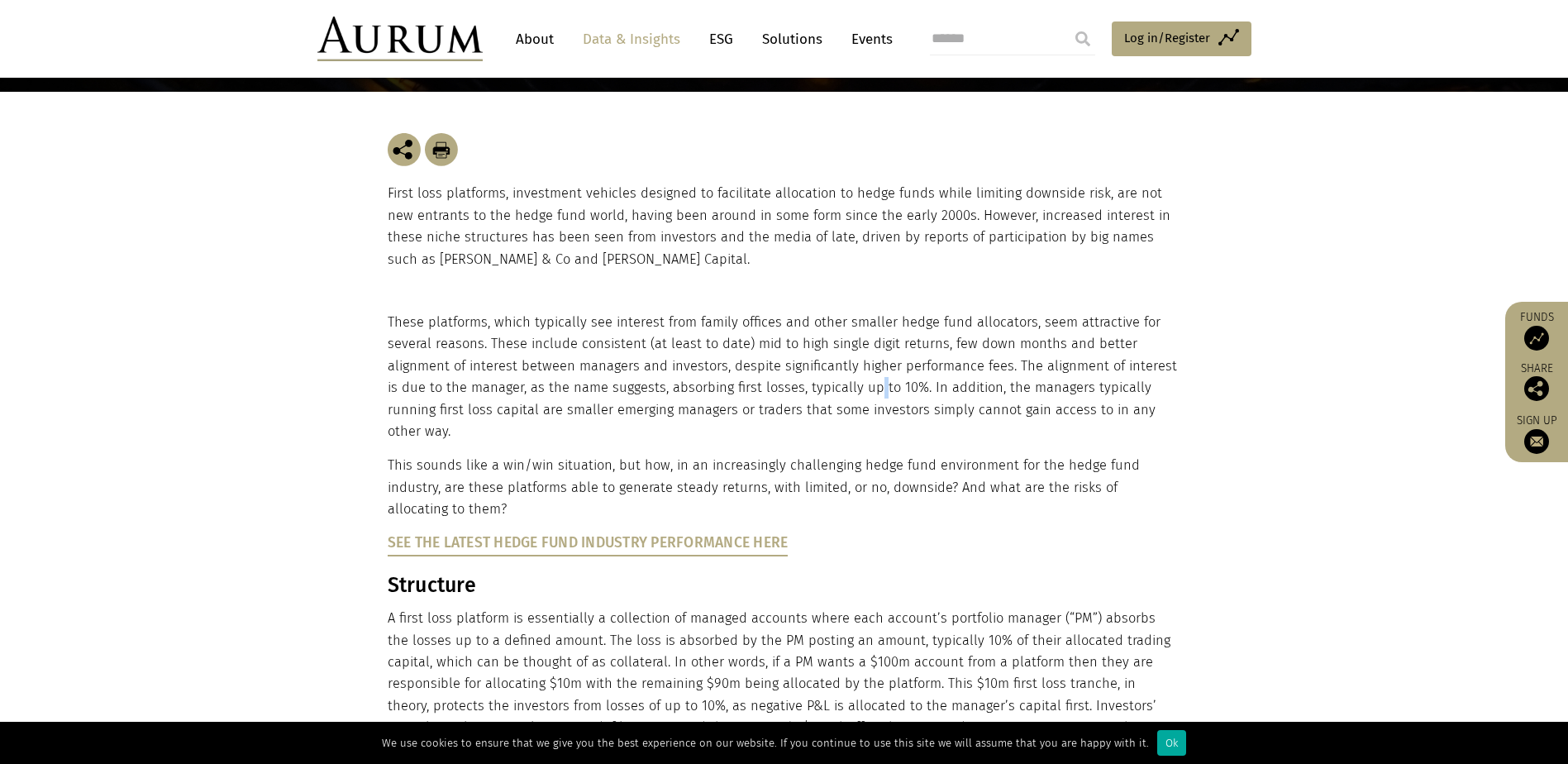
click at [856, 395] on p "These platforms, which typically see interest from family offices and other sma…" at bounding box center [782, 376] width 790 height 130
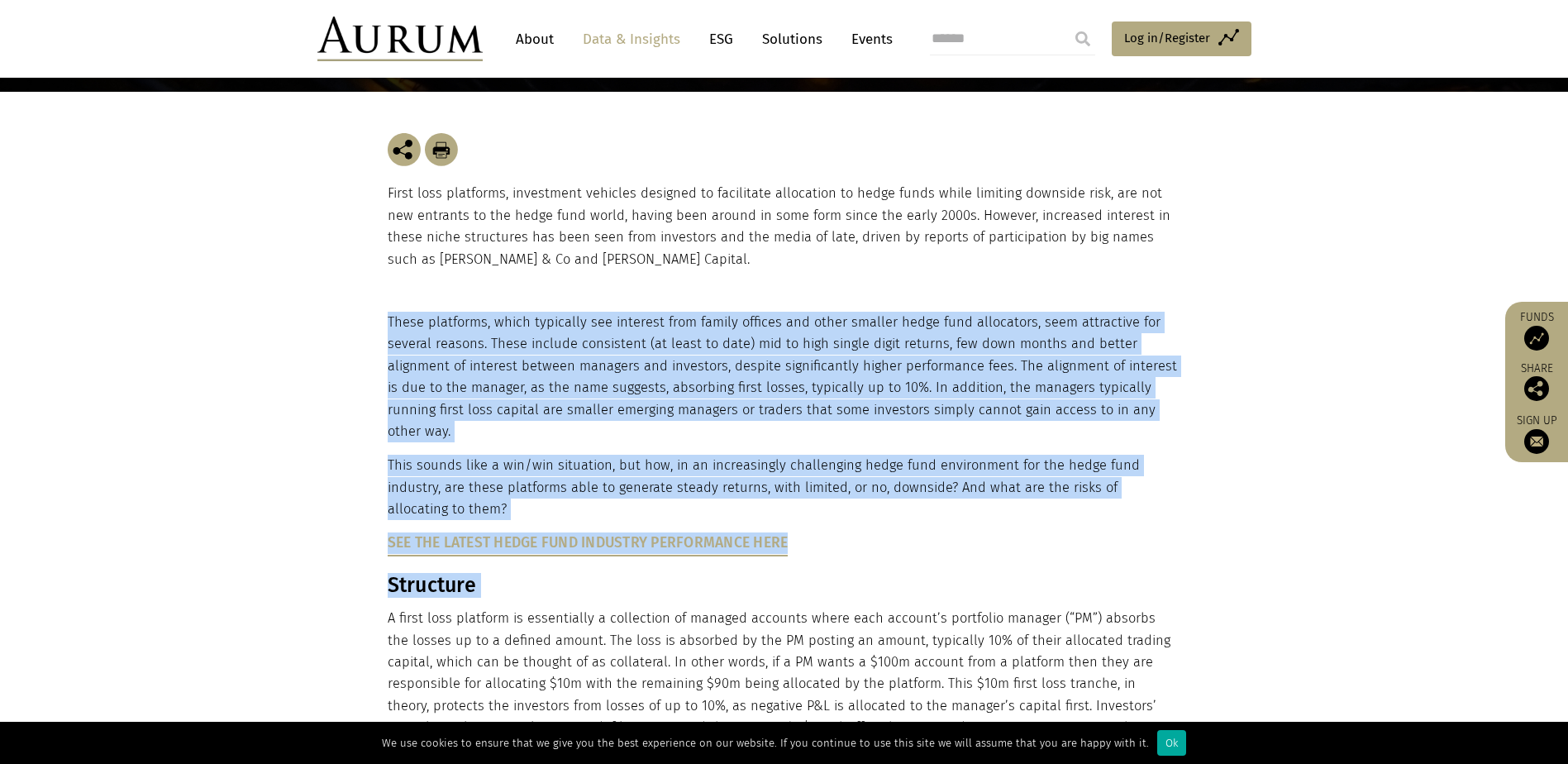
drag, startPoint x: 856, startPoint y: 395, endPoint x: 876, endPoint y: 557, distance: 163.2
click at [876, 573] on h3 "Structure" at bounding box center [782, 585] width 790 height 25
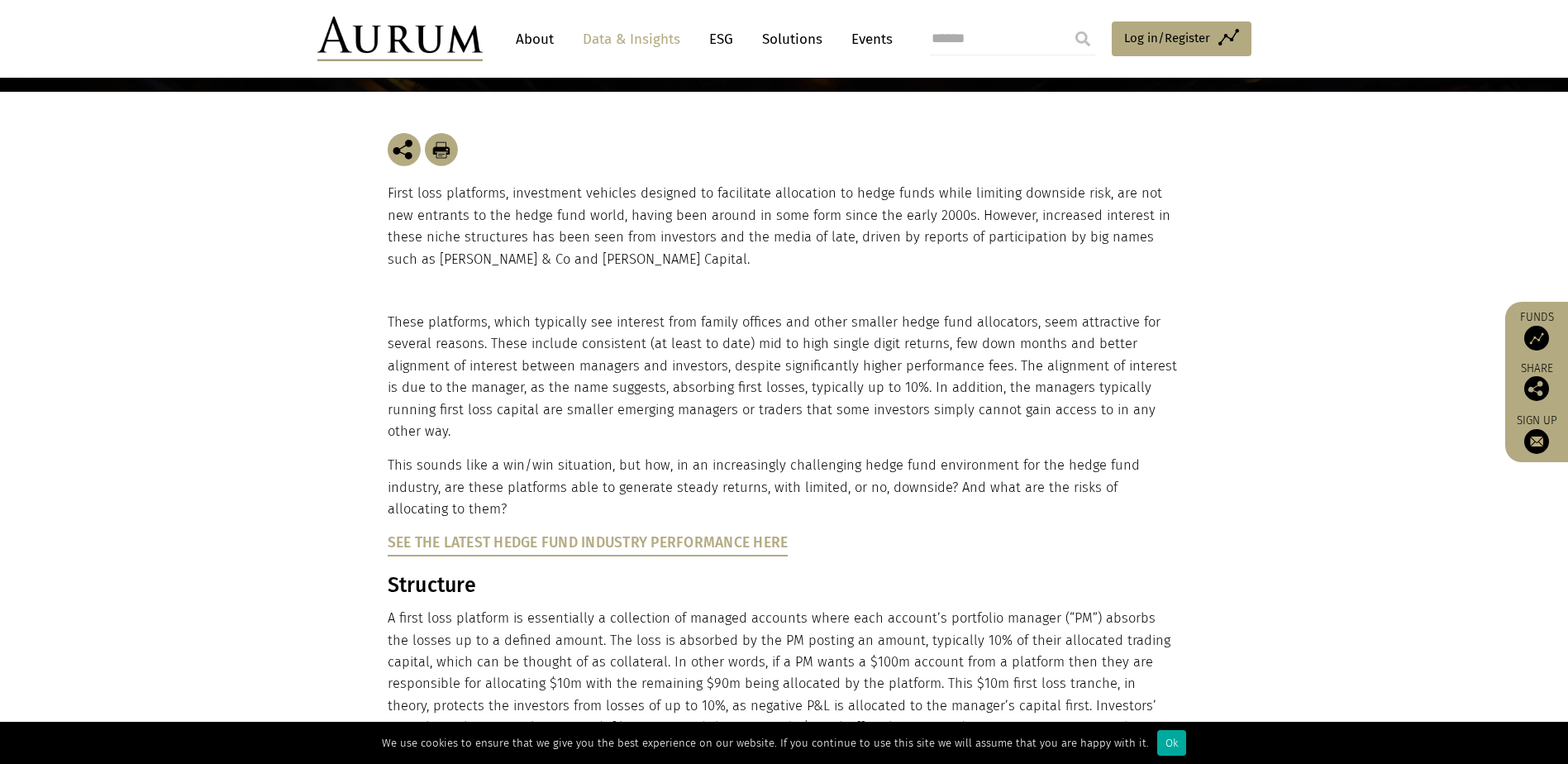
click at [876, 573] on h3 "Structure" at bounding box center [782, 585] width 790 height 25
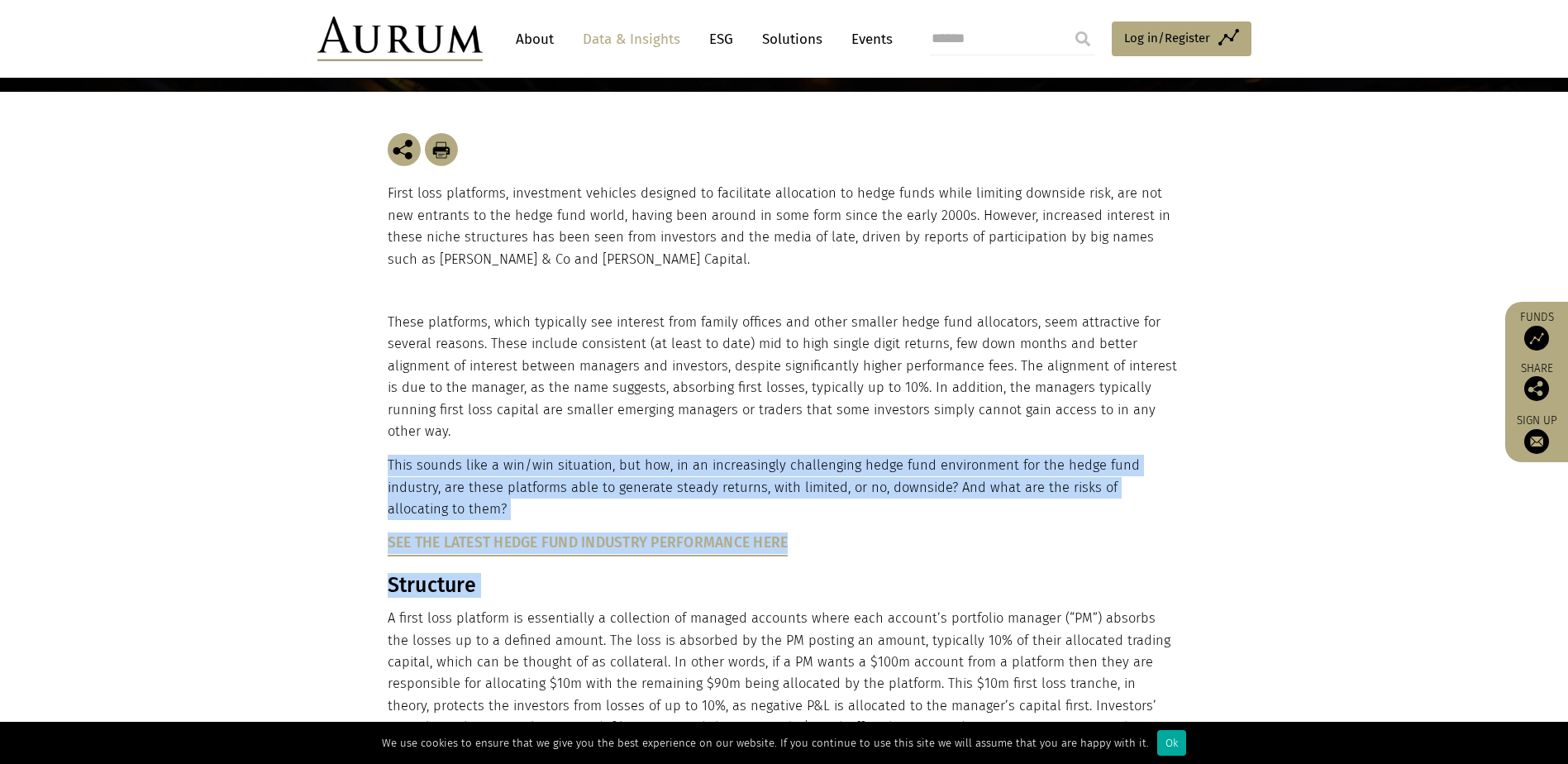
drag, startPoint x: 876, startPoint y: 557, endPoint x: 849, endPoint y: 427, distance: 132.8
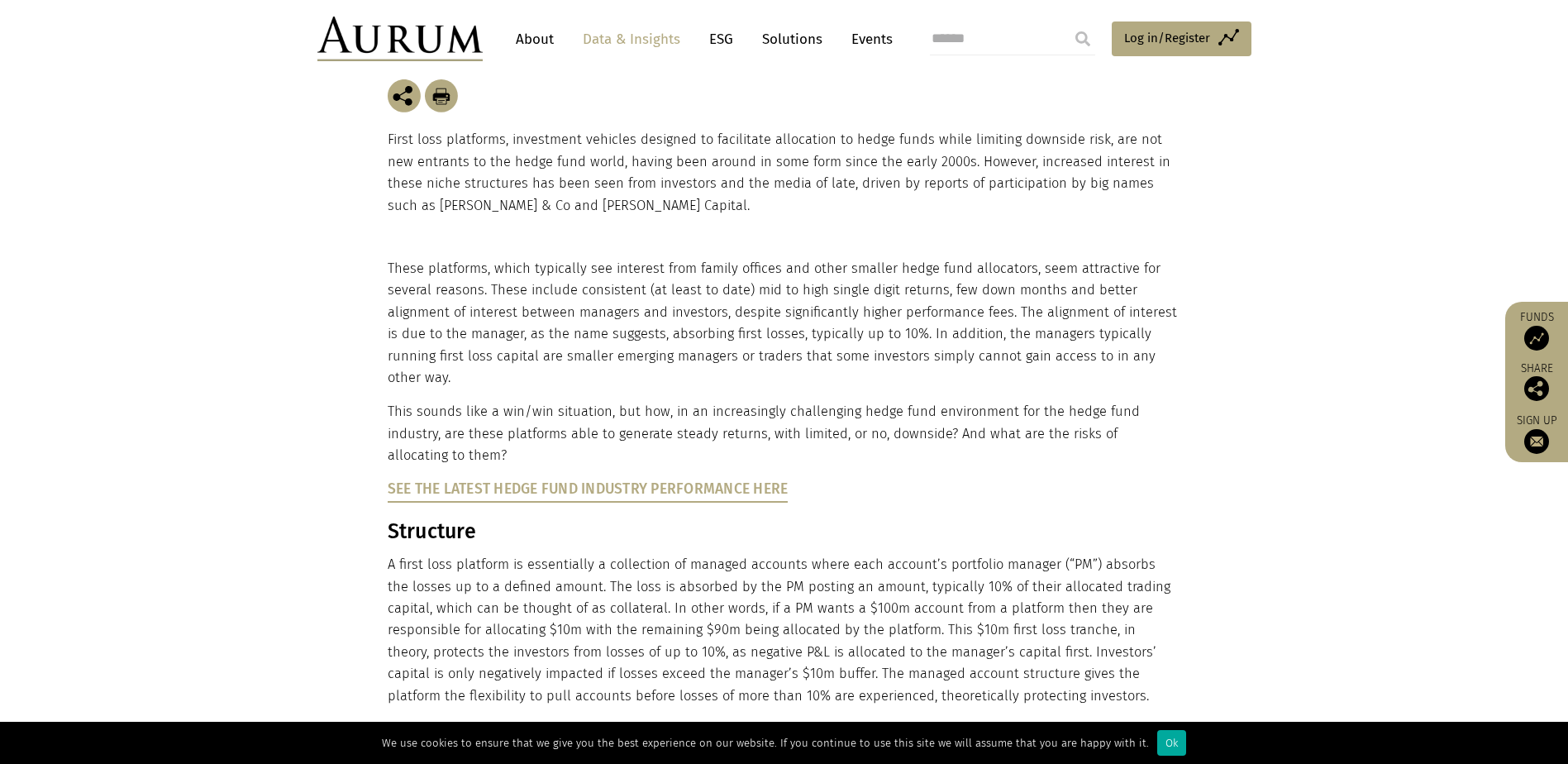
scroll to position [331, 0]
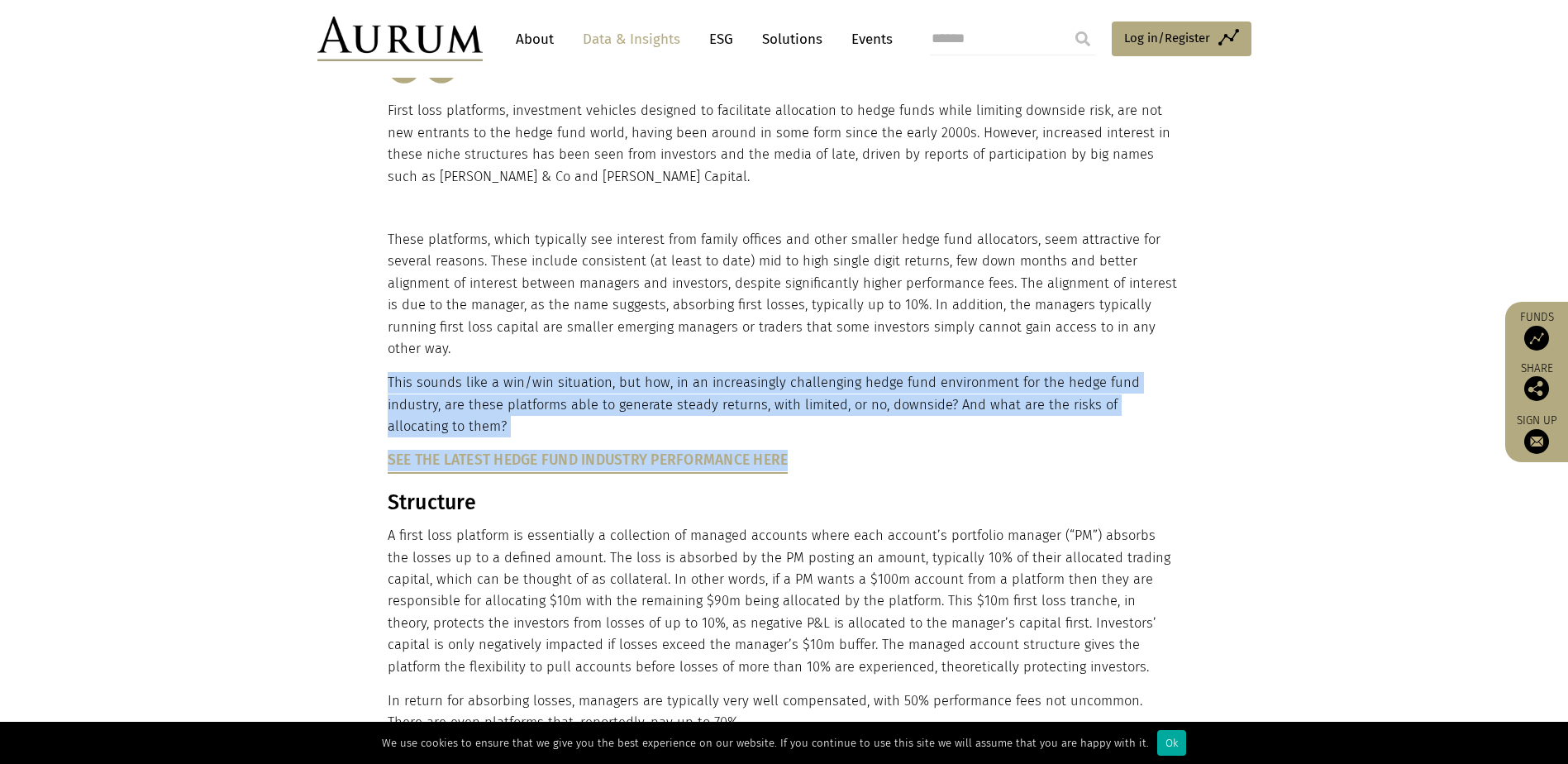
drag, startPoint x: 854, startPoint y: 459, endPoint x: 837, endPoint y: 361, distance: 99.5
click at [837, 372] on p "This sounds like a win/win situation, but how, in an increasingly challenging h…" at bounding box center [782, 404] width 790 height 65
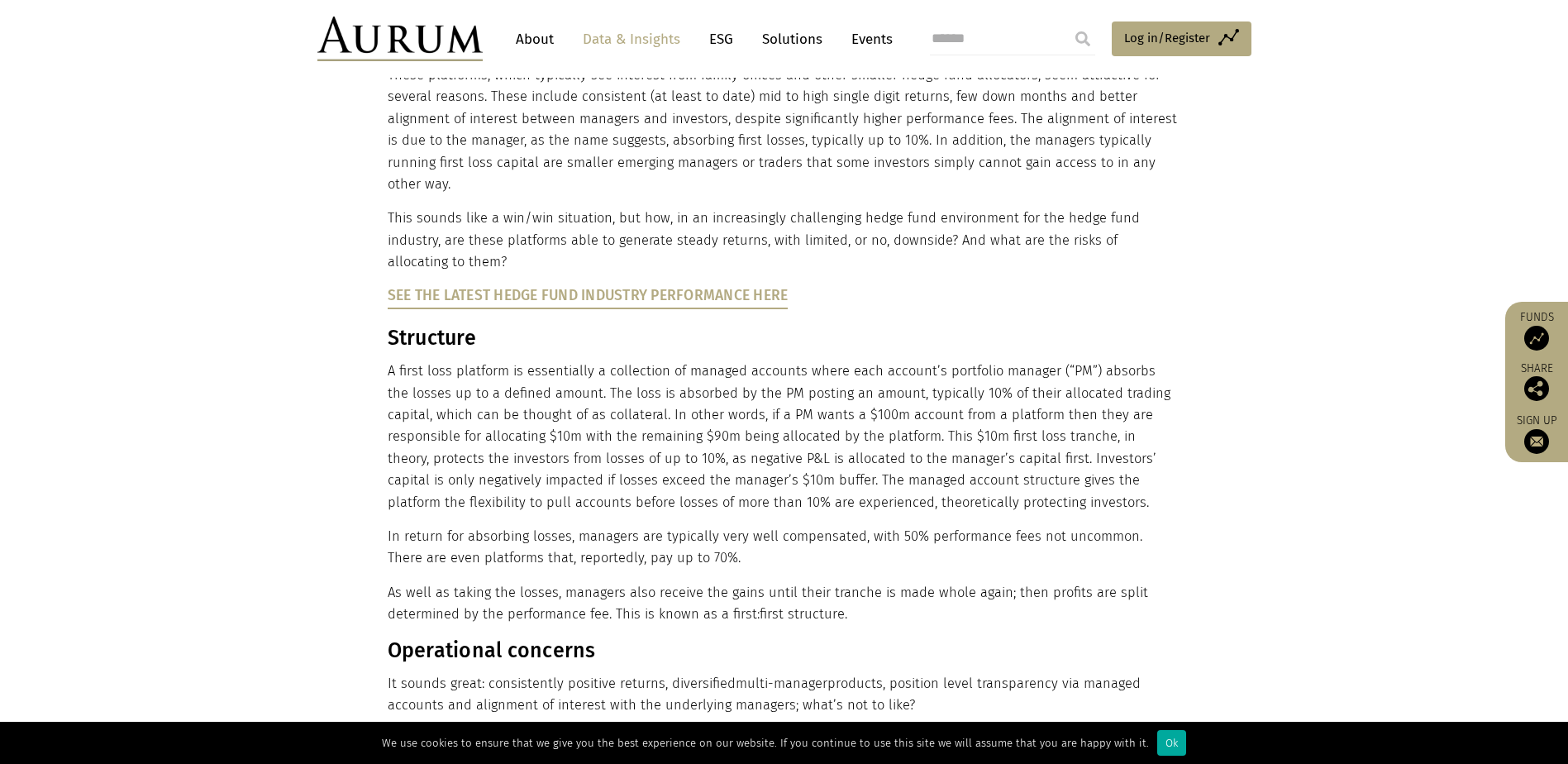
scroll to position [496, 0]
click at [837, 361] on p "A first loss platform is essentially a collection of managed accounts where eac…" at bounding box center [782, 436] width 790 height 153
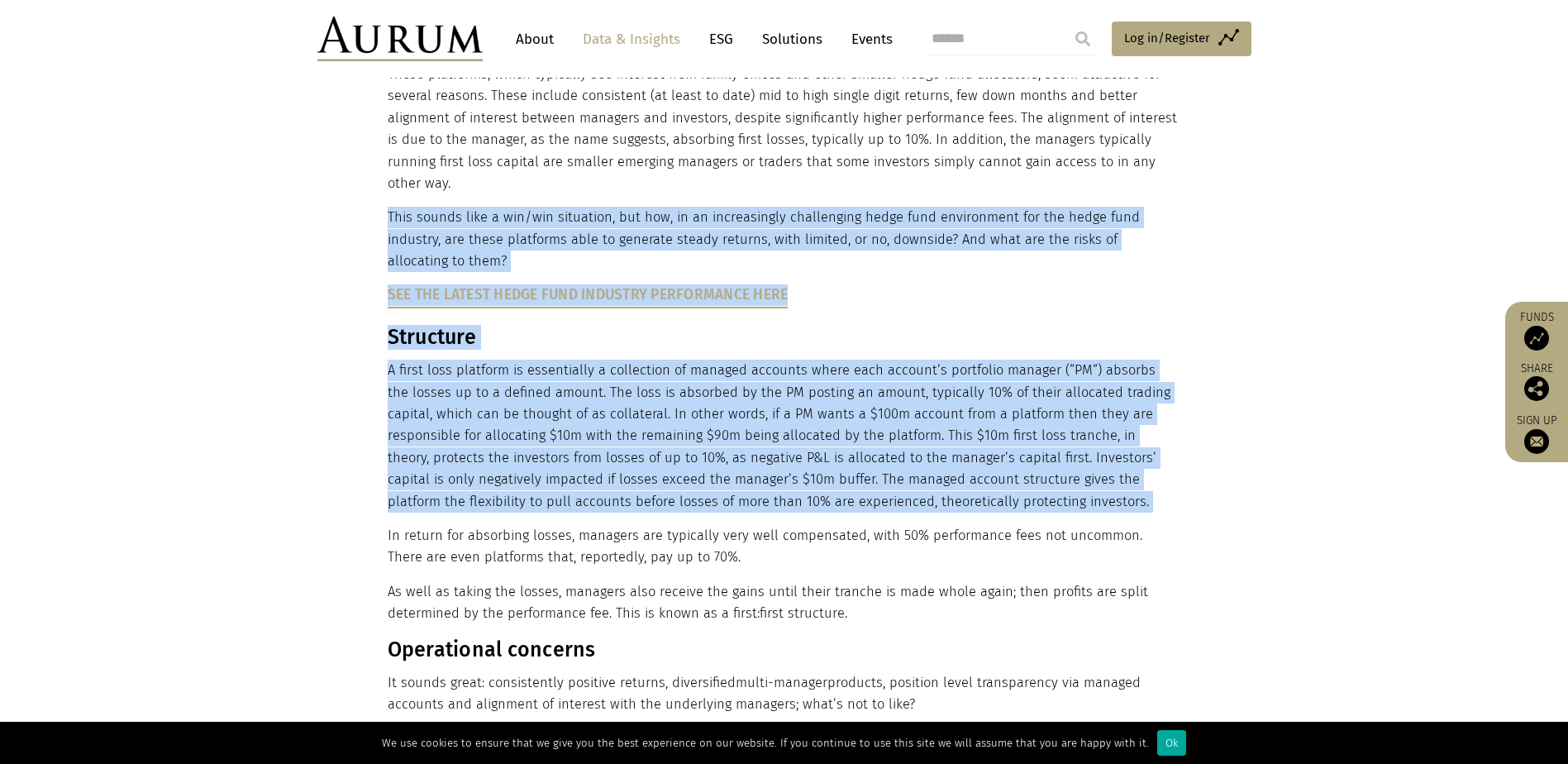
drag, startPoint x: 837, startPoint y: 361, endPoint x: 835, endPoint y: 205, distance: 156.0
click at [835, 207] on p "This sounds like a win/win situation, but how, in an increasingly challenging h…" at bounding box center [782, 239] width 790 height 65
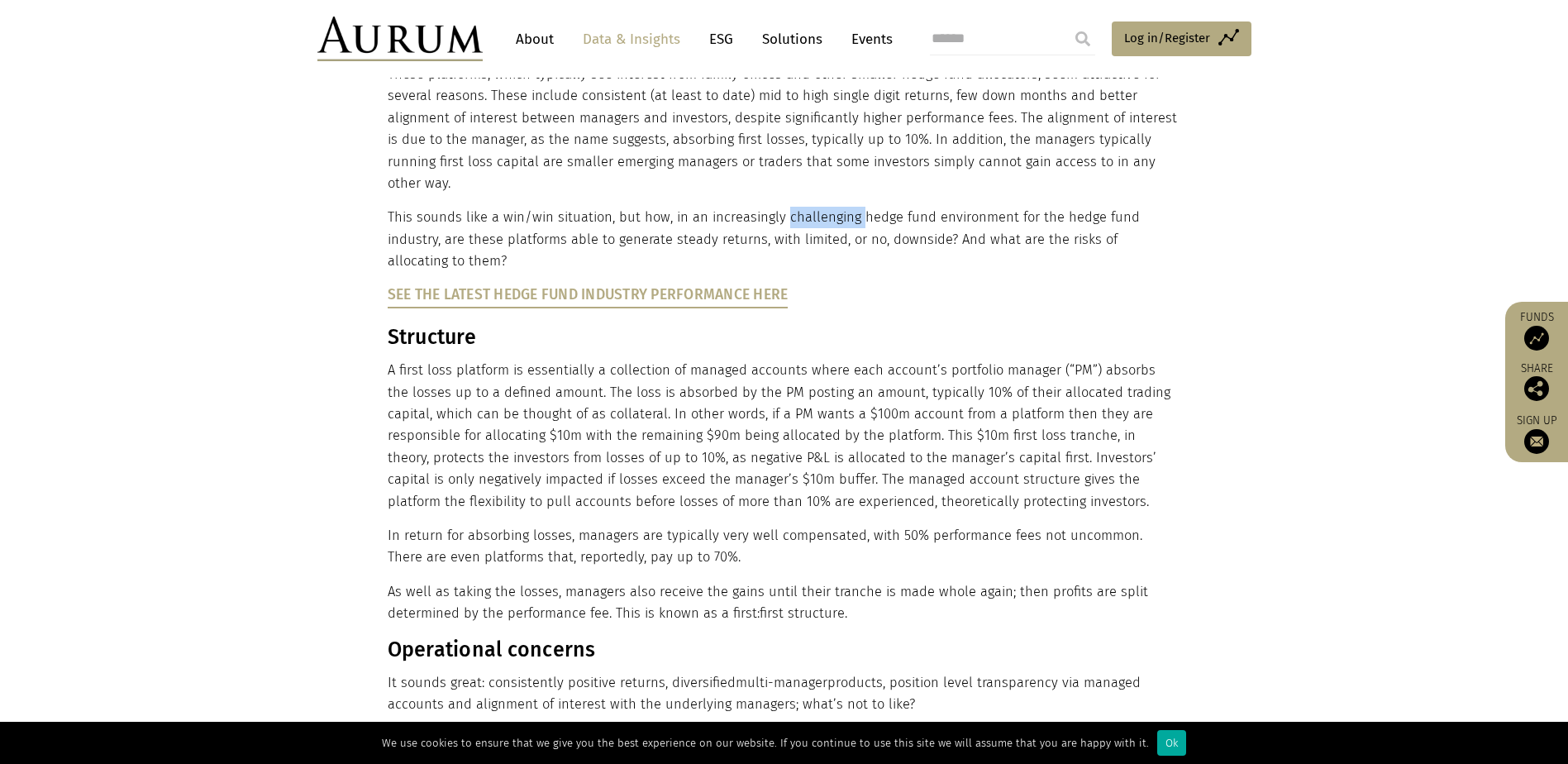
click at [835, 207] on p "This sounds like a win/win situation, but how, in an increasingly challenging h…" at bounding box center [782, 239] width 790 height 65
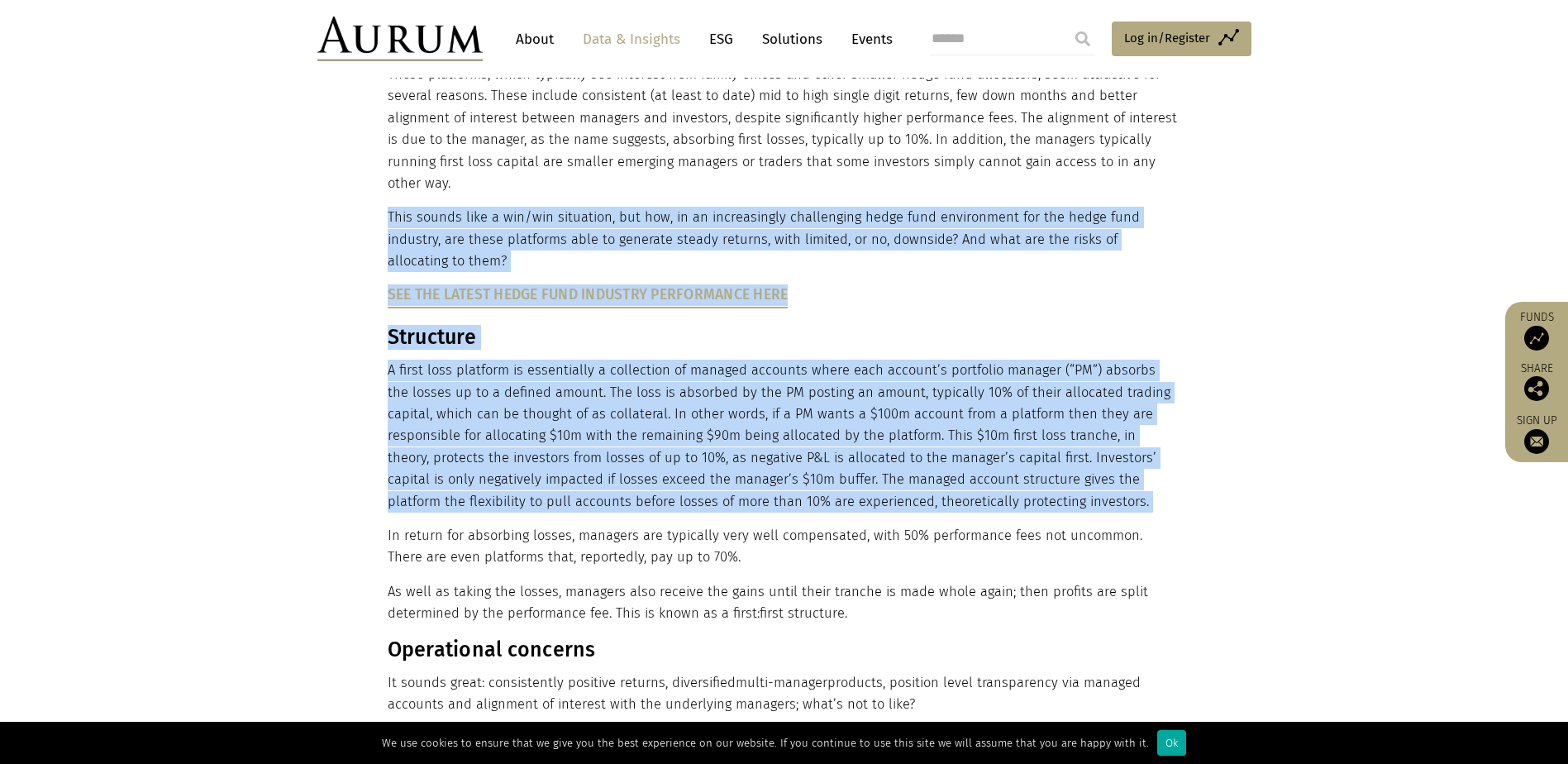
drag, startPoint x: 835, startPoint y: 205, endPoint x: 834, endPoint y: 466, distance: 261.0
click at [834, 466] on p "A first loss platform is essentially a collection of managed accounts where eac…" at bounding box center [782, 436] width 790 height 153
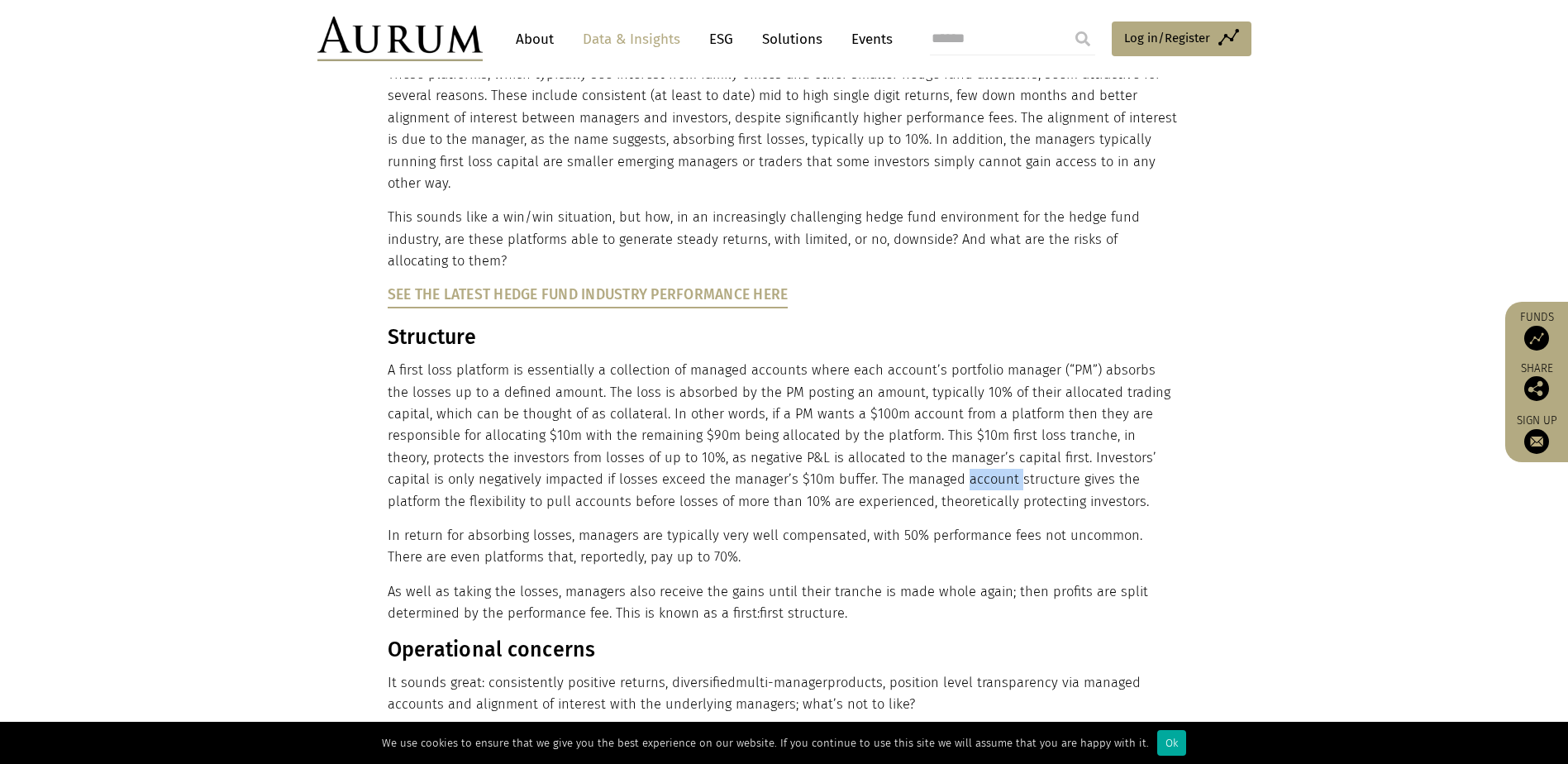
click at [833, 466] on p "A first loss platform is essentially a collection of managed accounts where eac…" at bounding box center [782, 436] width 790 height 153
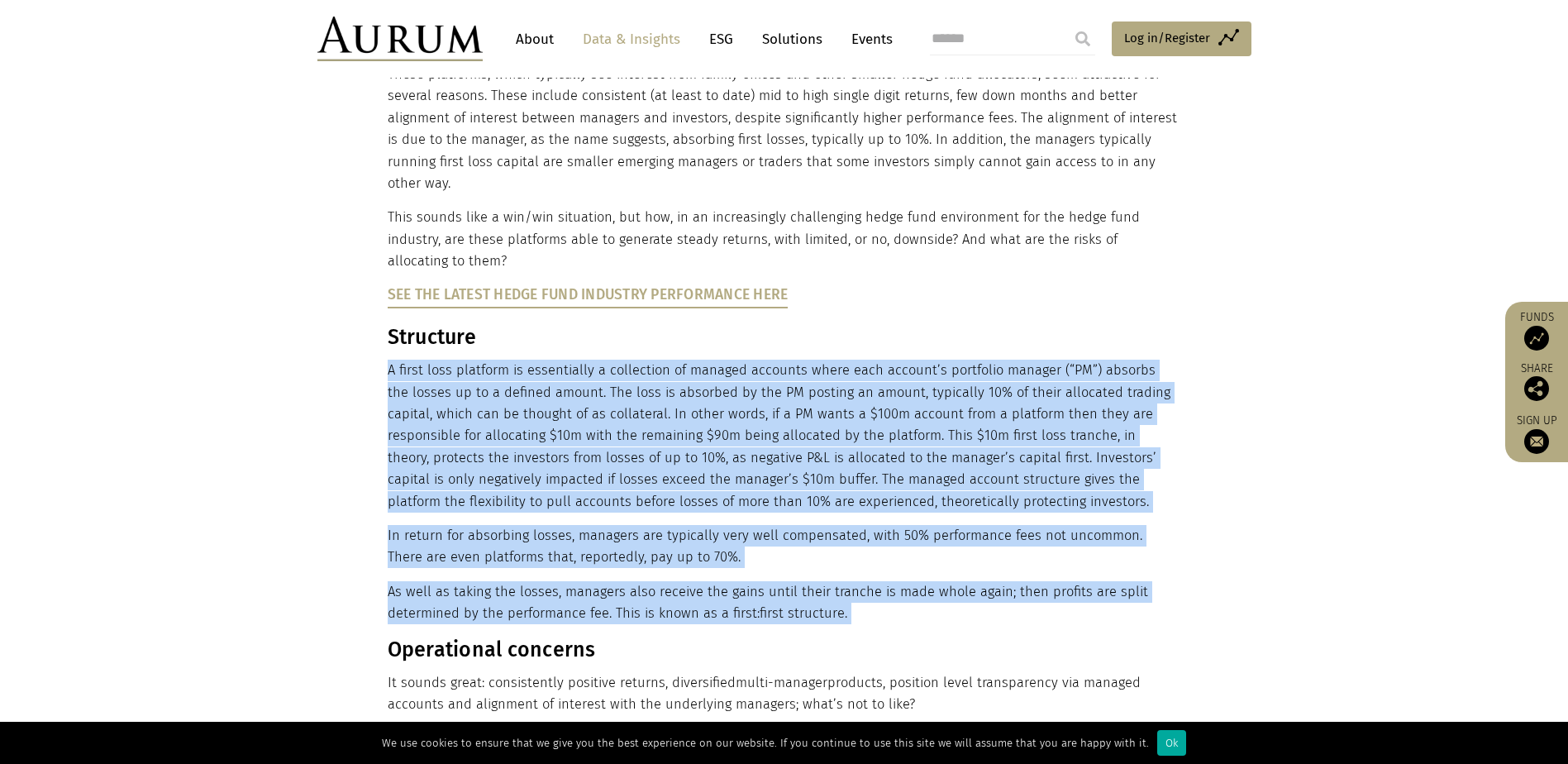
drag, startPoint x: 833, startPoint y: 466, endPoint x: 828, endPoint y: 547, distance: 81.2
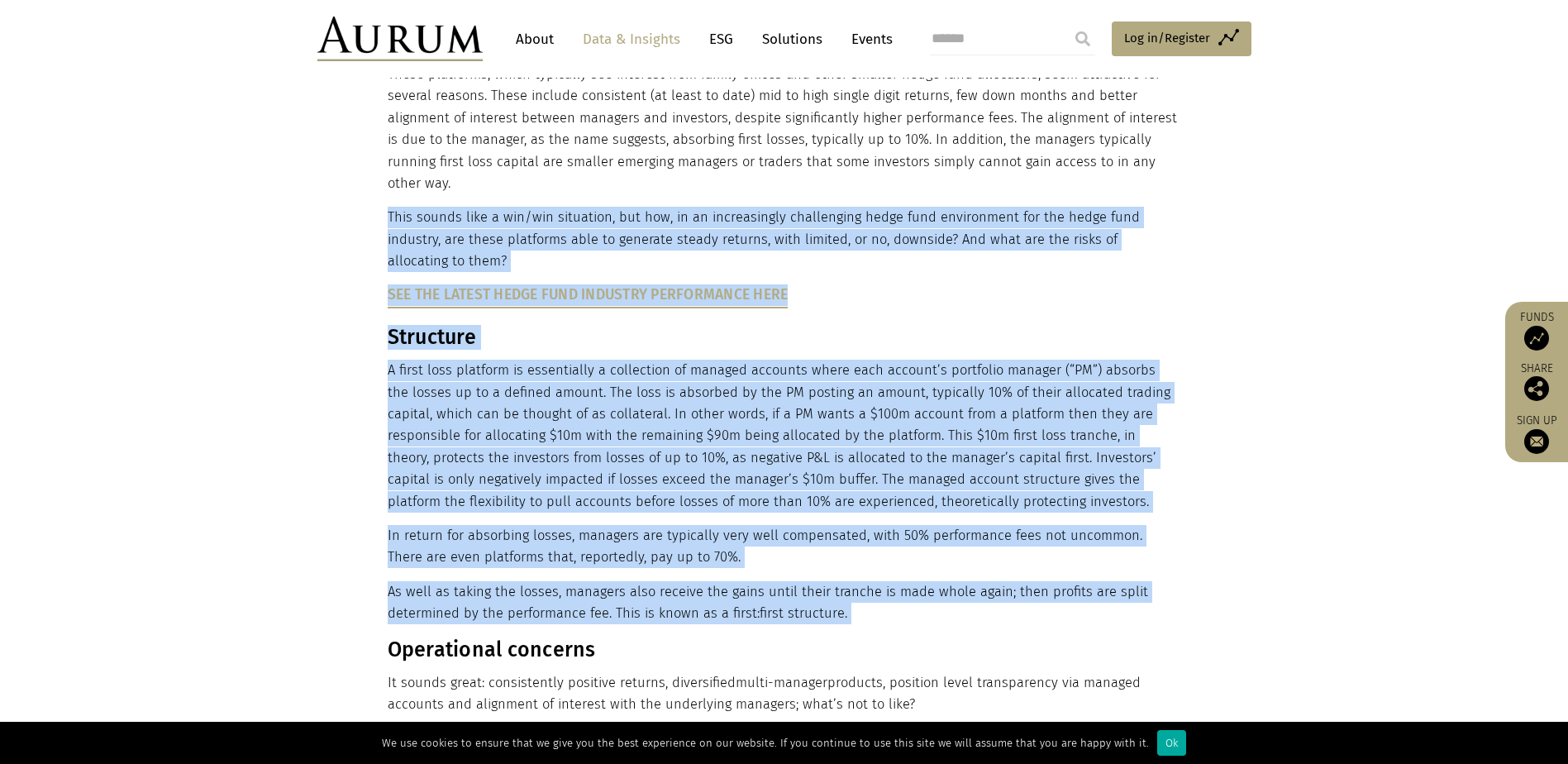
drag, startPoint x: 828, startPoint y: 547, endPoint x: 843, endPoint y: 229, distance: 318.4
click at [843, 229] on p "This sounds like a win/win situation, but how, in an increasingly challenging h…" at bounding box center [782, 239] width 790 height 65
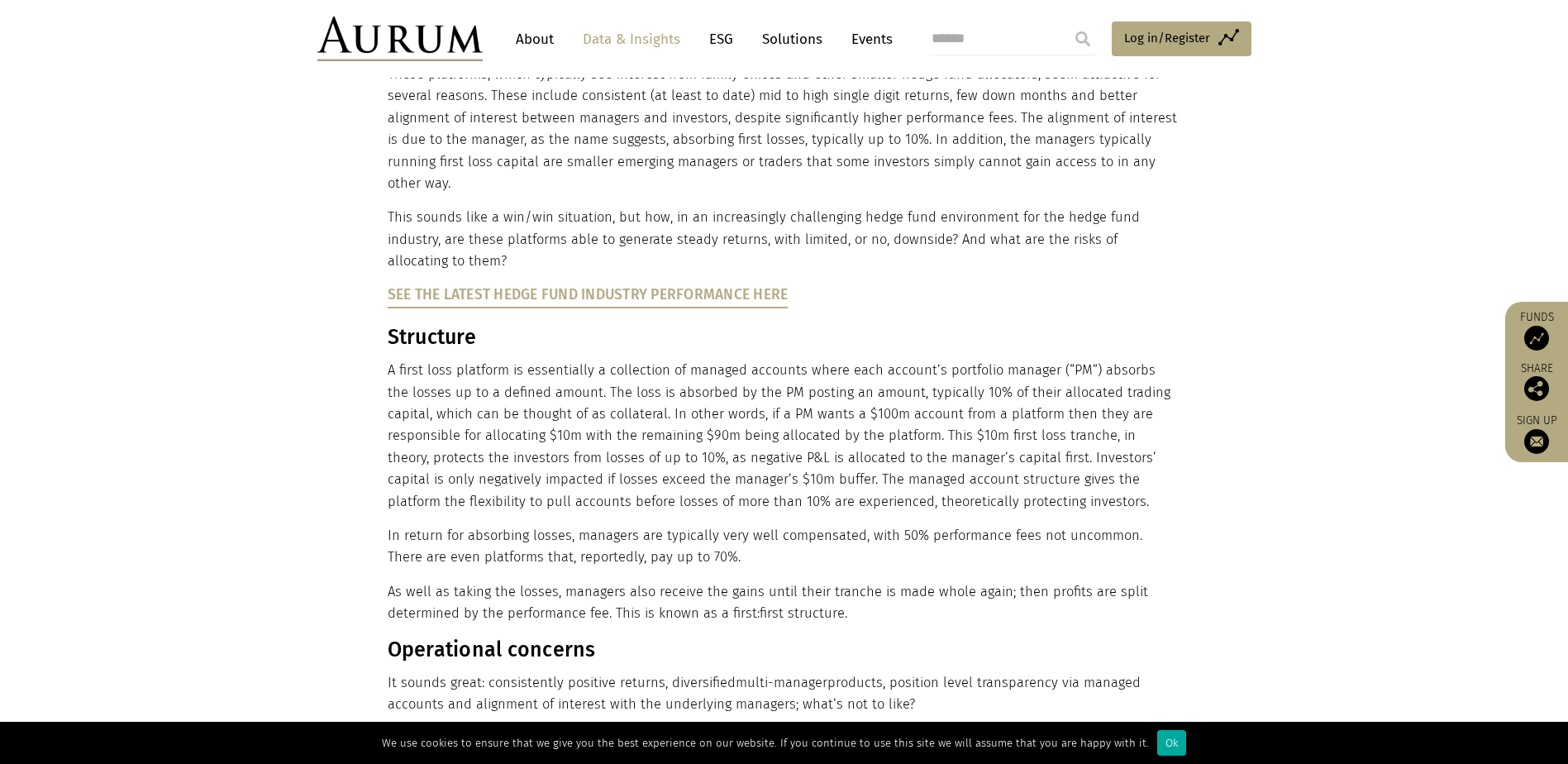
click at [843, 229] on p "This sounds like a win/win situation, but how, in an increasingly challenging h…" at bounding box center [782, 239] width 790 height 65
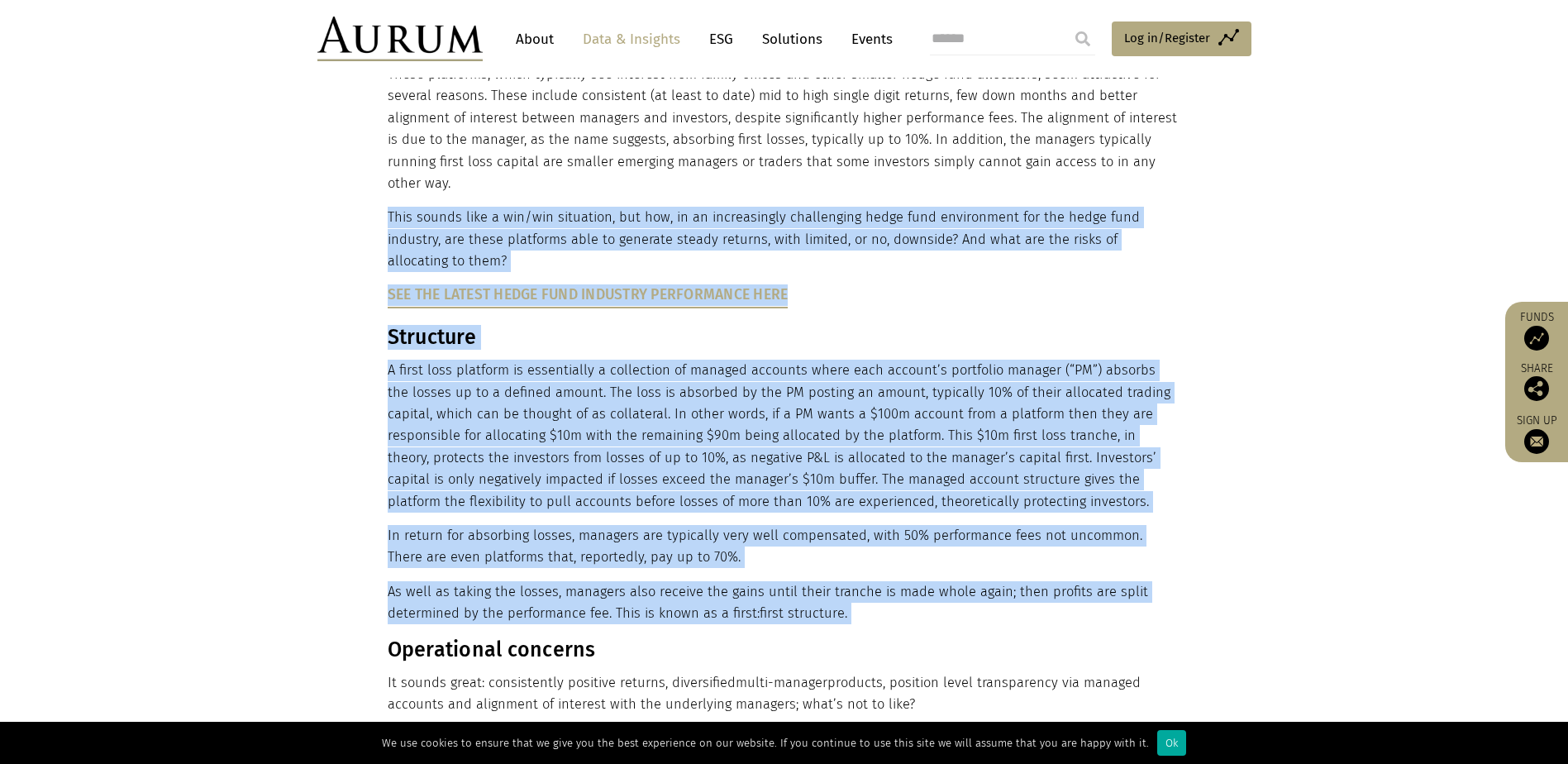
drag, startPoint x: 843, startPoint y: 229, endPoint x: 821, endPoint y: 604, distance: 375.6
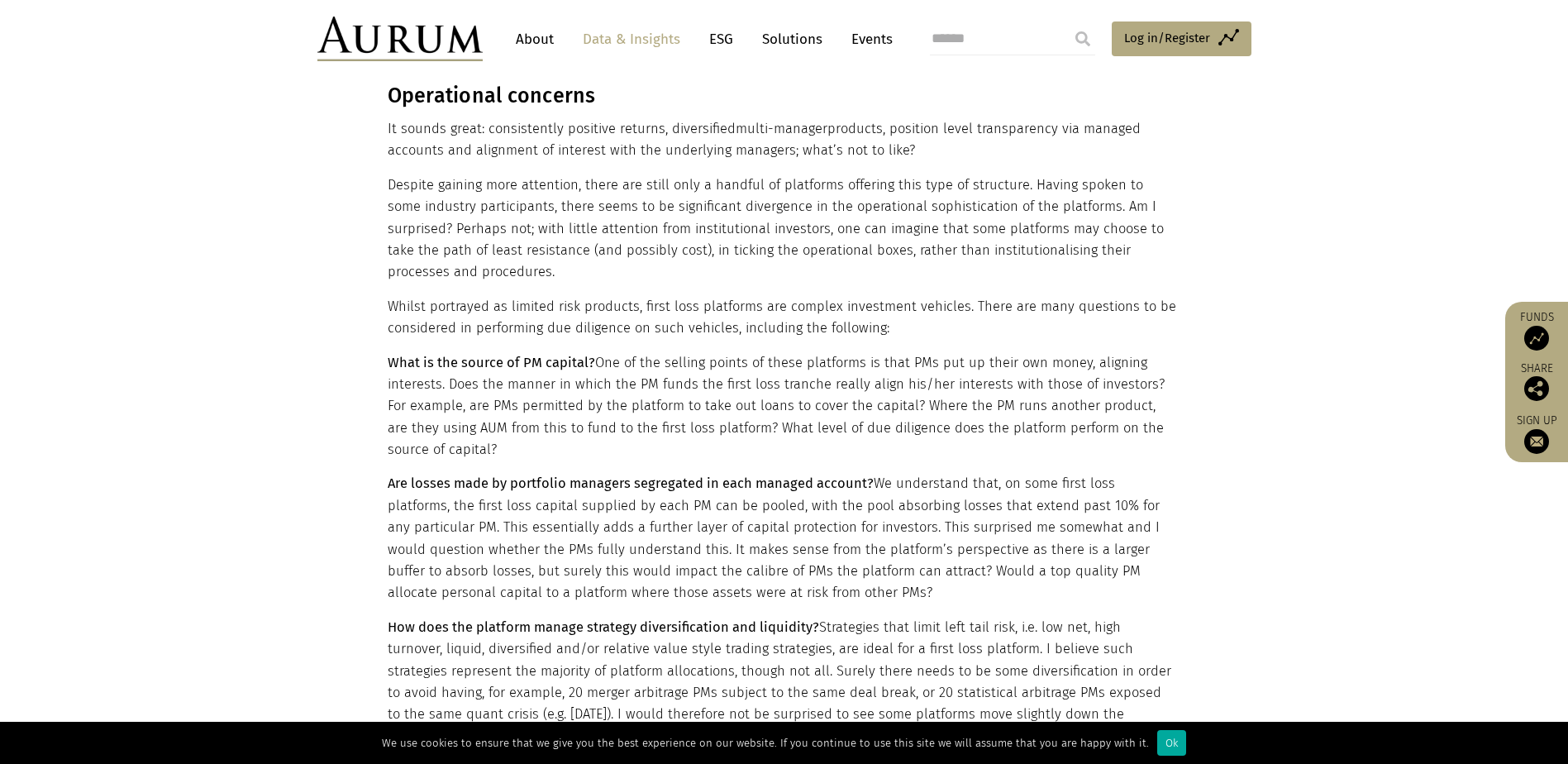
scroll to position [1157, 0]
